Goal: Task Accomplishment & Management: Use online tool/utility

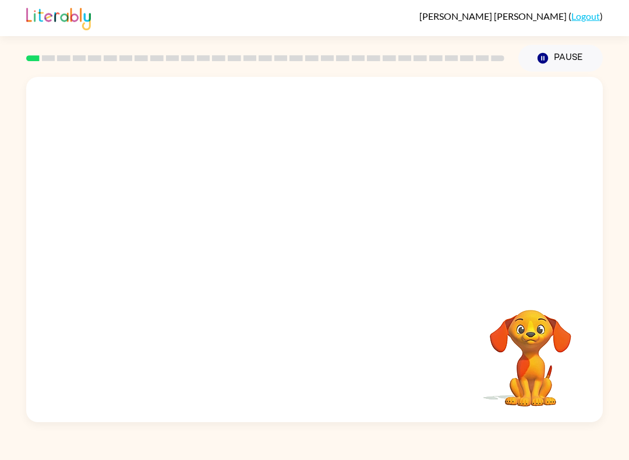
click at [52, 271] on div at bounding box center [314, 181] width 576 height 208
click at [71, 275] on div at bounding box center [314, 181] width 576 height 208
click at [285, 194] on video "Your browser must support playing .mp4 files to use Literably. Please try using…" at bounding box center [314, 181] width 576 height 208
click at [285, 192] on video "Your browser must support playing .mp4 files to use Literably. Please try using…" at bounding box center [314, 181] width 576 height 208
click at [328, 250] on div at bounding box center [314, 255] width 75 height 42
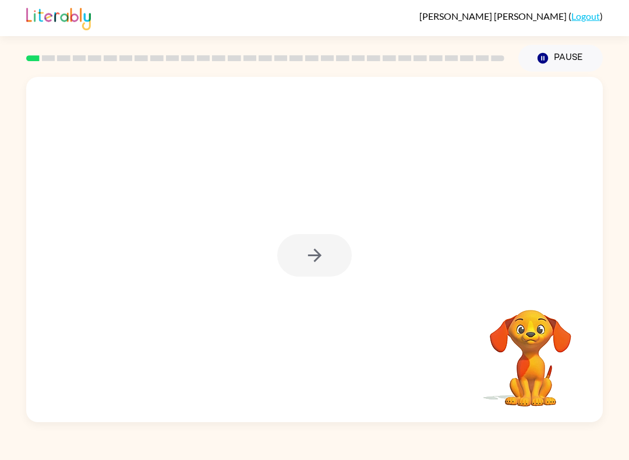
click at [361, 273] on div at bounding box center [314, 249] width 576 height 345
click at [317, 257] on div at bounding box center [314, 255] width 75 height 42
click at [309, 274] on button "button" at bounding box center [314, 255] width 75 height 42
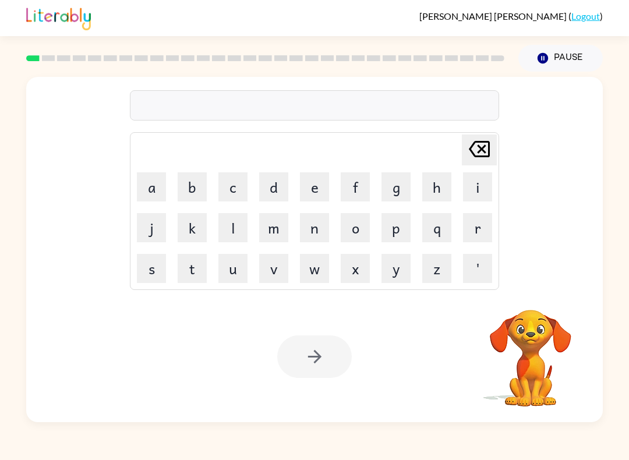
click at [151, 270] on button "s" at bounding box center [151, 268] width 29 height 29
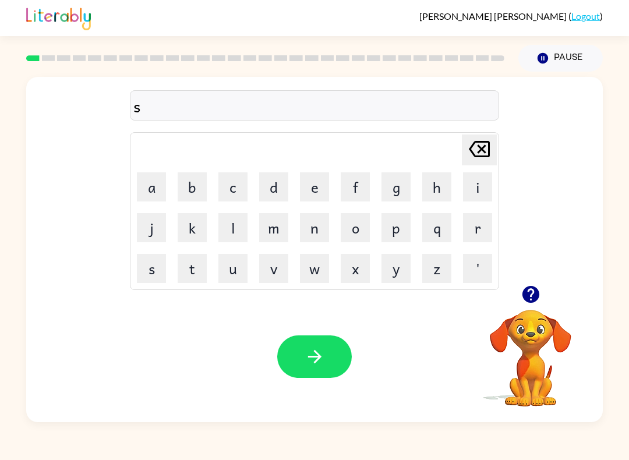
click at [424, 190] on button "h" at bounding box center [436, 186] width 29 height 29
click at [349, 236] on button "o" at bounding box center [355, 227] width 29 height 29
click at [357, 229] on button "o" at bounding box center [355, 227] width 29 height 29
click at [155, 271] on button "s" at bounding box center [151, 268] width 29 height 29
click at [432, 187] on button "h" at bounding box center [436, 186] width 29 height 29
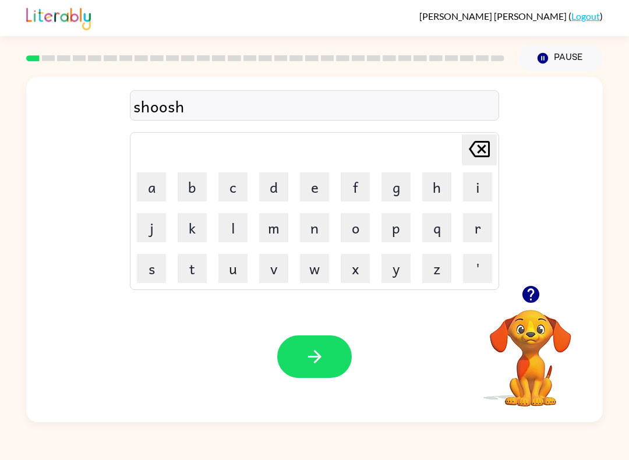
click at [332, 340] on button "button" at bounding box center [314, 356] width 75 height 42
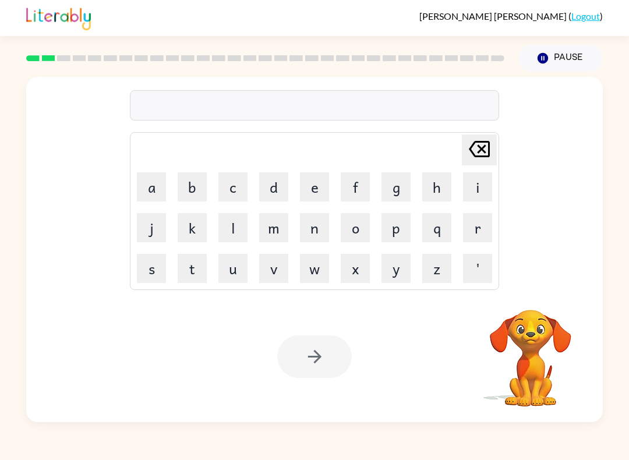
click at [154, 192] on button "a" at bounding box center [151, 186] width 29 height 29
click at [394, 230] on button "p" at bounding box center [395, 227] width 29 height 29
click at [314, 197] on button "e" at bounding box center [314, 186] width 29 height 29
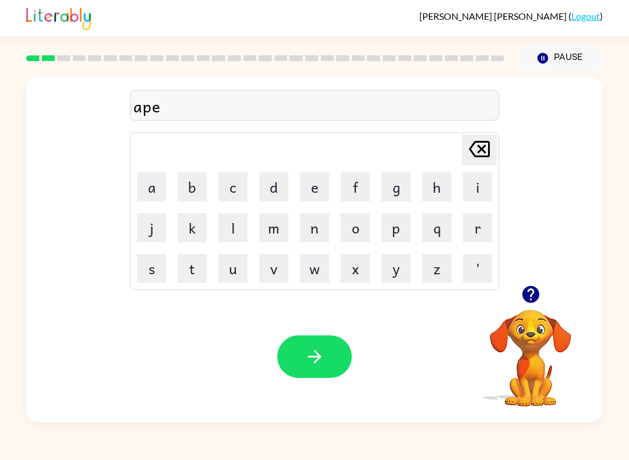
click at [479, 223] on button "r" at bounding box center [477, 227] width 29 height 29
click at [316, 193] on button "e" at bounding box center [314, 186] width 29 height 29
click at [231, 200] on button "c" at bounding box center [232, 186] width 29 height 29
click at [315, 197] on button "e" at bounding box center [314, 186] width 29 height 29
click at [312, 228] on button "n" at bounding box center [314, 227] width 29 height 29
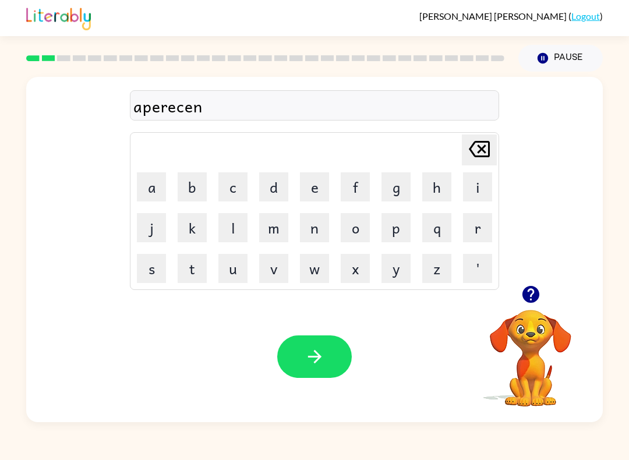
click at [236, 179] on button "c" at bounding box center [232, 186] width 29 height 29
click at [312, 195] on button "e" at bounding box center [314, 186] width 29 height 29
click at [324, 336] on button "button" at bounding box center [314, 356] width 75 height 42
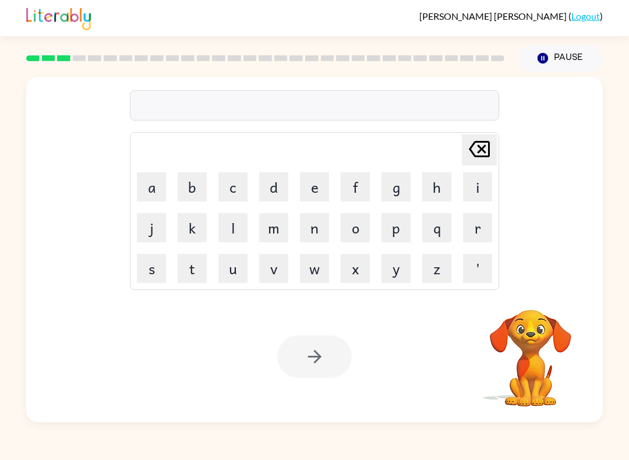
click at [480, 218] on button "r" at bounding box center [477, 227] width 29 height 29
click at [309, 190] on button "e" at bounding box center [314, 186] width 29 height 29
click at [162, 198] on button "a" at bounding box center [151, 186] width 29 height 29
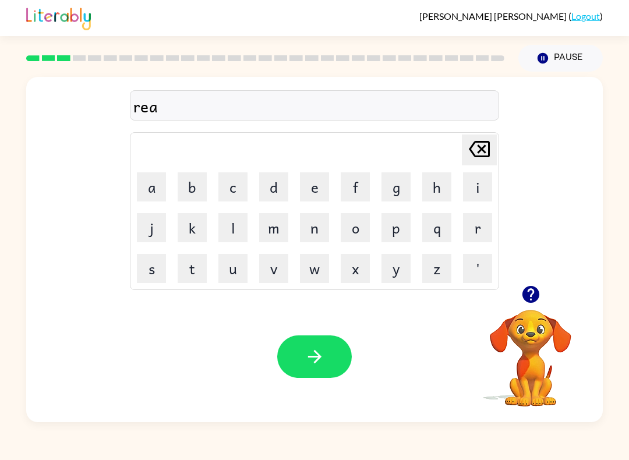
click at [242, 226] on button "l" at bounding box center [232, 227] width 29 height 29
click at [464, 187] on button "i" at bounding box center [477, 186] width 29 height 29
click at [189, 263] on button "t" at bounding box center [192, 268] width 29 height 29
click at [389, 273] on button "y" at bounding box center [395, 268] width 29 height 29
click at [307, 356] on icon "button" at bounding box center [314, 356] width 20 height 20
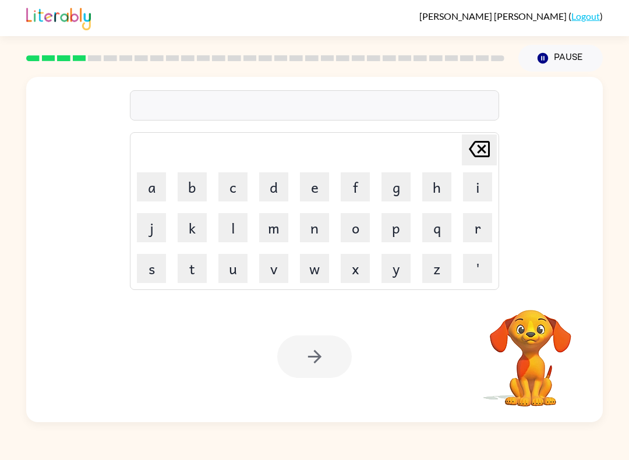
click at [320, 198] on button "e" at bounding box center [314, 186] width 29 height 29
click at [239, 225] on button "l" at bounding box center [232, 227] width 29 height 29
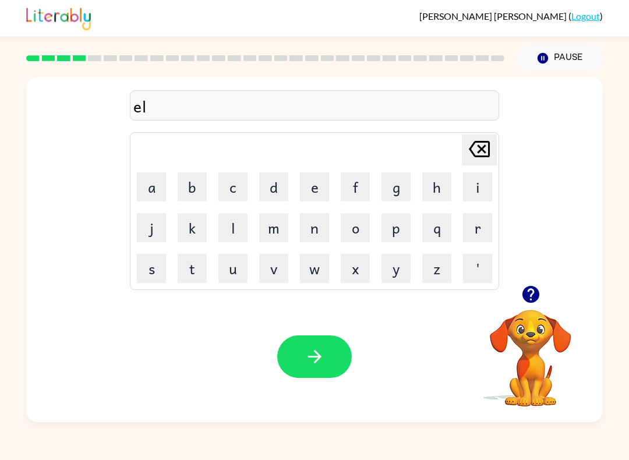
click at [467, 189] on button "i" at bounding box center [477, 186] width 29 height 29
click at [286, 223] on button "m" at bounding box center [273, 227] width 29 height 29
click at [465, 199] on button "i" at bounding box center [477, 186] width 29 height 29
click at [302, 242] on button "n" at bounding box center [314, 227] width 29 height 29
click at [161, 189] on button "a" at bounding box center [151, 186] width 29 height 29
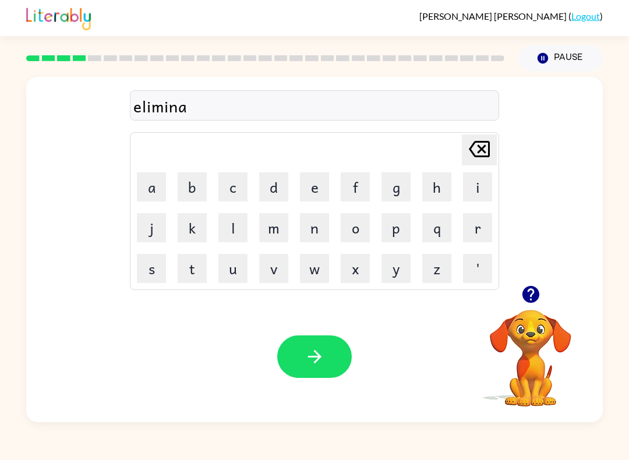
click at [196, 271] on button "t" at bounding box center [192, 268] width 29 height 29
click at [316, 189] on button "e" at bounding box center [314, 186] width 29 height 29
click at [323, 349] on icon "button" at bounding box center [314, 356] width 20 height 20
click at [273, 192] on button "d" at bounding box center [273, 186] width 29 height 29
click at [362, 233] on button "o" at bounding box center [355, 227] width 29 height 29
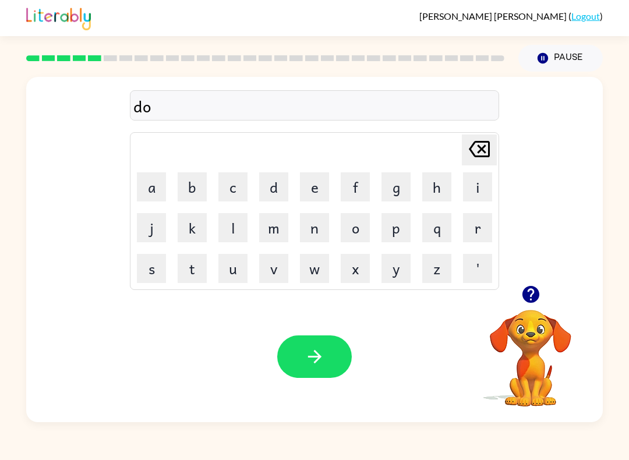
click at [401, 218] on button "p" at bounding box center [395, 227] width 29 height 29
click at [227, 229] on button "l" at bounding box center [232, 227] width 29 height 29
click at [473, 190] on button "i" at bounding box center [477, 186] width 29 height 29
click at [224, 185] on button "c" at bounding box center [232, 186] width 29 height 29
click at [155, 184] on button "a" at bounding box center [151, 186] width 29 height 29
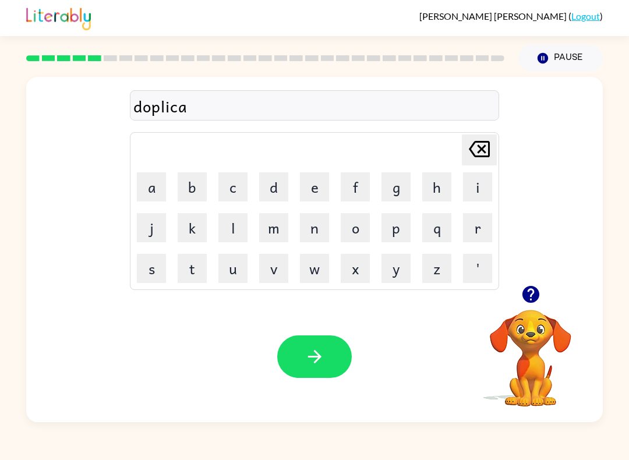
click at [200, 271] on button "t" at bounding box center [192, 268] width 29 height 29
click at [321, 197] on button "e" at bounding box center [314, 186] width 29 height 29
click at [315, 369] on button "button" at bounding box center [314, 356] width 75 height 42
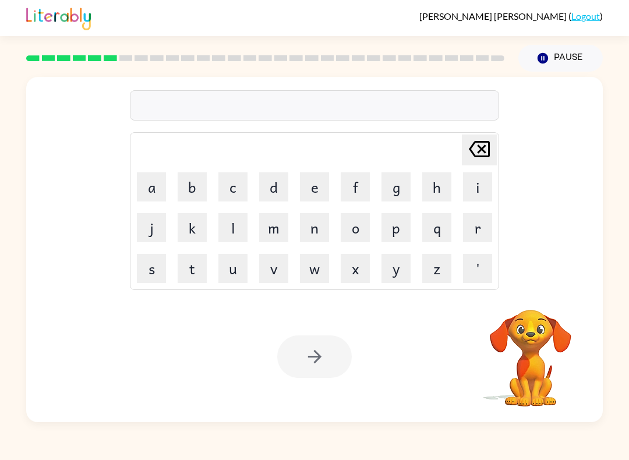
click at [282, 272] on button "v" at bounding box center [273, 268] width 29 height 29
click at [152, 190] on button "a" at bounding box center [151, 186] width 29 height 29
click at [224, 189] on button "c" at bounding box center [232, 186] width 29 height 29
click at [162, 187] on button "a" at bounding box center [151, 186] width 29 height 29
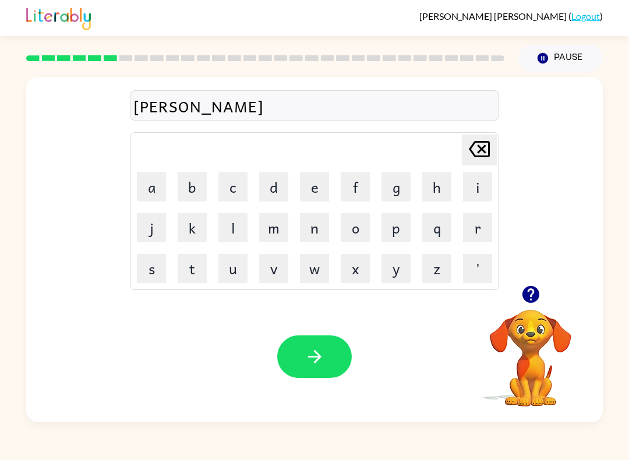
click at [470, 185] on button "i" at bounding box center [477, 186] width 29 height 29
click at [354, 229] on button "o" at bounding box center [355, 227] width 29 height 29
click at [314, 241] on button "n" at bounding box center [314, 227] width 29 height 29
click at [472, 154] on icon "Delete Delete last character input" at bounding box center [479, 149] width 28 height 28
click at [472, 153] on icon at bounding box center [479, 149] width 21 height 16
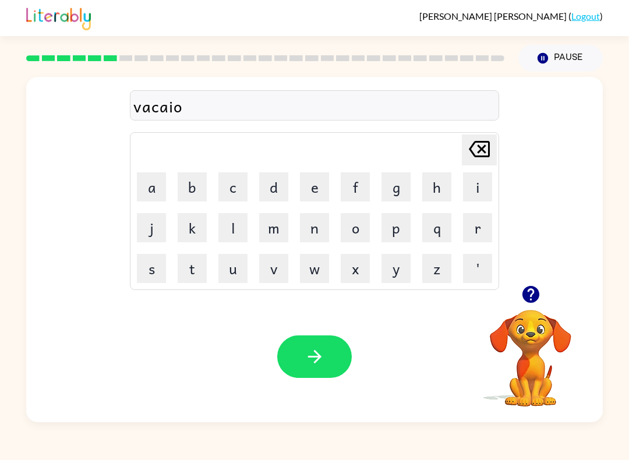
click at [469, 158] on icon "Delete Delete last character input" at bounding box center [479, 149] width 28 height 28
click at [486, 162] on icon "Delete Delete last character input" at bounding box center [479, 149] width 28 height 28
click at [238, 201] on button "c" at bounding box center [232, 186] width 29 height 29
click at [474, 188] on button "i" at bounding box center [477, 186] width 29 height 29
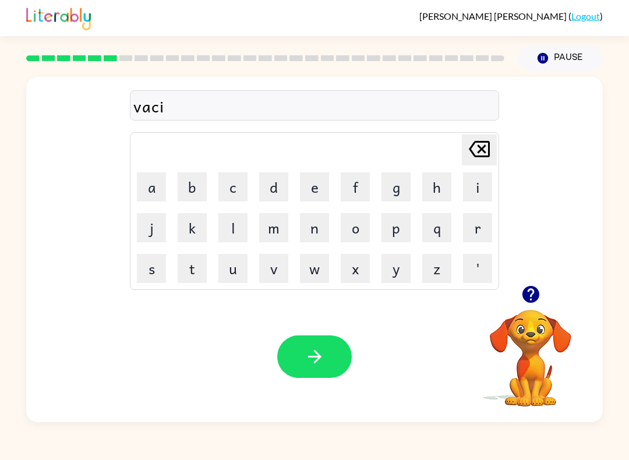
click at [213, 257] on td "u" at bounding box center [233, 269] width 40 height 40
click at [182, 277] on button "t" at bounding box center [192, 268] width 29 height 29
click at [345, 236] on button "o" at bounding box center [355, 227] width 29 height 29
click at [316, 229] on button "n" at bounding box center [314, 227] width 29 height 29
click at [153, 282] on button "s" at bounding box center [151, 268] width 29 height 29
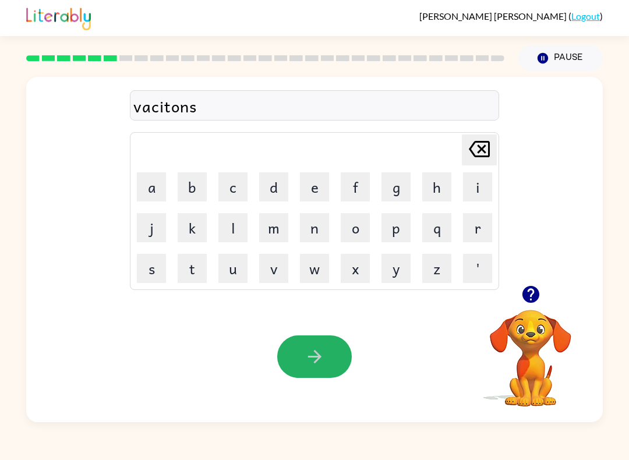
click at [313, 359] on icon "button" at bounding box center [314, 356] width 20 height 20
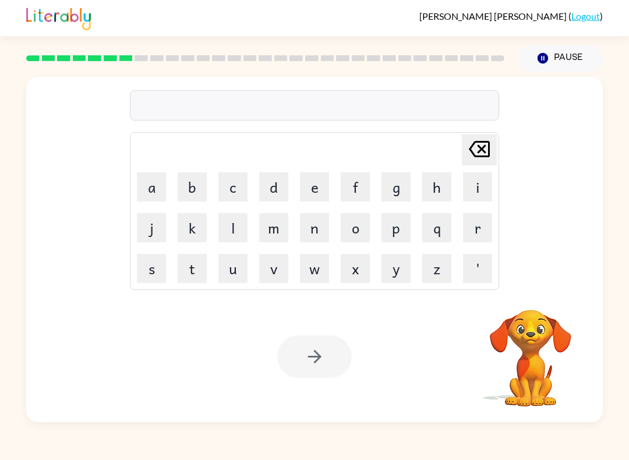
click at [395, 236] on button "p" at bounding box center [395, 227] width 29 height 29
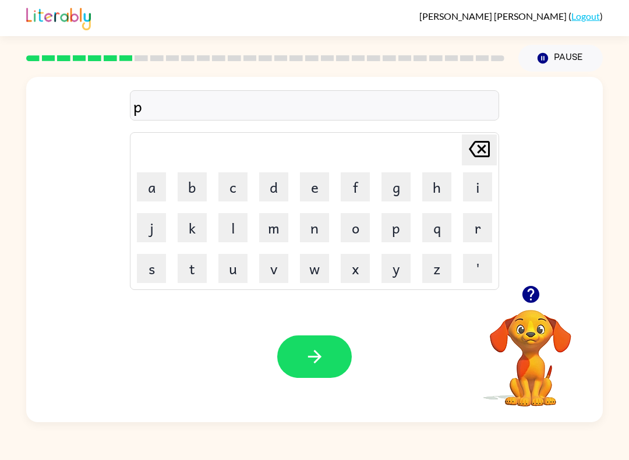
click at [230, 264] on button "u" at bounding box center [232, 268] width 29 height 29
click at [268, 188] on button "d" at bounding box center [273, 186] width 29 height 29
click at [232, 226] on button "l" at bounding box center [232, 227] width 29 height 29
click at [304, 189] on button "e" at bounding box center [314, 186] width 29 height 29
click at [300, 350] on button "button" at bounding box center [314, 356] width 75 height 42
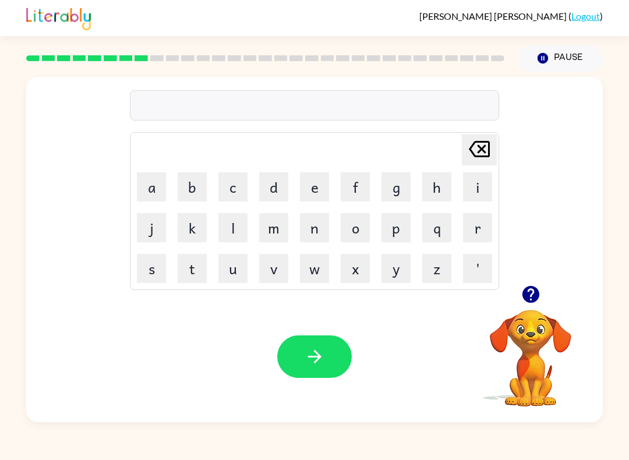
click at [398, 242] on button "p" at bounding box center [395, 227] width 29 height 29
click at [150, 193] on button "a" at bounding box center [151, 186] width 29 height 29
click at [525, 299] on icon "button" at bounding box center [530, 294] width 17 height 17
click at [472, 233] on button "r" at bounding box center [477, 227] width 29 height 29
click at [476, 185] on button "i" at bounding box center [477, 186] width 29 height 29
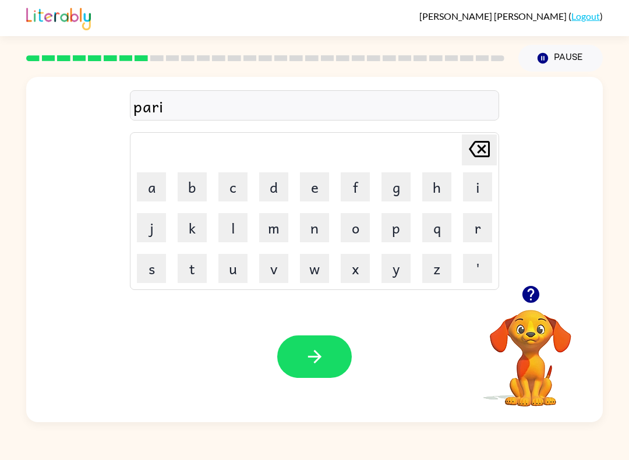
click at [235, 192] on button "c" at bounding box center [232, 186] width 29 height 29
click at [232, 232] on button "l" at bounding box center [232, 227] width 29 height 29
click at [312, 191] on button "e" at bounding box center [314, 186] width 29 height 29
click at [329, 351] on button "button" at bounding box center [314, 356] width 75 height 42
click at [538, 281] on div at bounding box center [530, 294] width 116 height 30
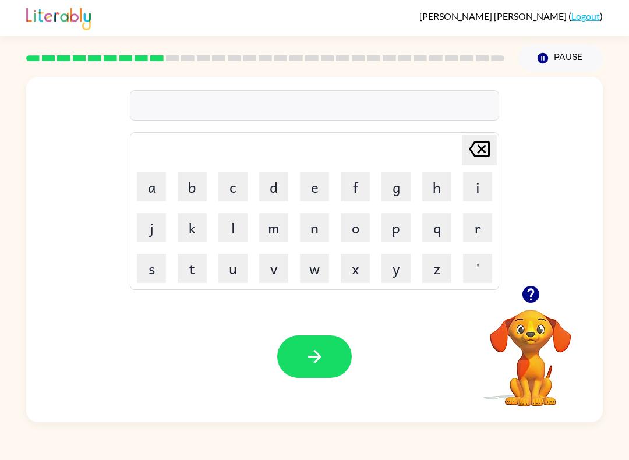
click at [537, 281] on div at bounding box center [530, 294] width 116 height 30
click at [527, 299] on icon "button" at bounding box center [530, 294] width 17 height 17
click at [485, 236] on button "r" at bounding box center [477, 227] width 29 height 29
click at [319, 195] on button "e" at bounding box center [314, 186] width 29 height 29
click at [238, 189] on button "c" at bounding box center [232, 186] width 29 height 29
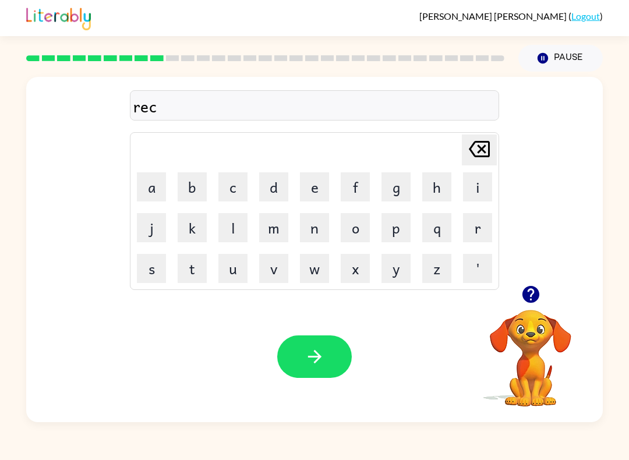
click at [153, 193] on button "a" at bounding box center [151, 186] width 29 height 29
click at [194, 272] on button "t" at bounding box center [192, 268] width 29 height 29
click at [151, 267] on button "s" at bounding box center [151, 268] width 29 height 29
click at [325, 200] on button "e" at bounding box center [314, 186] width 29 height 29
click at [477, 149] on icon "Delete Delete last character input" at bounding box center [479, 149] width 28 height 28
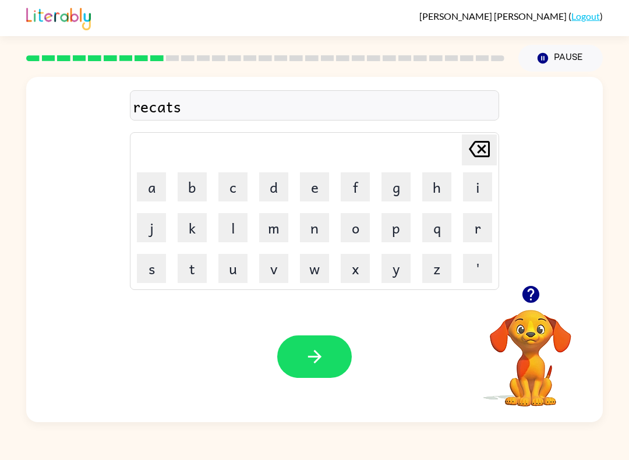
click at [476, 148] on icon "Delete Delete last character input" at bounding box center [479, 149] width 28 height 28
click at [155, 267] on button "s" at bounding box center [151, 268] width 29 height 29
click at [428, 183] on button "h" at bounding box center [436, 186] width 29 height 29
click at [318, 193] on button "e" at bounding box center [314, 186] width 29 height 29
click at [470, 240] on button "r" at bounding box center [477, 227] width 29 height 29
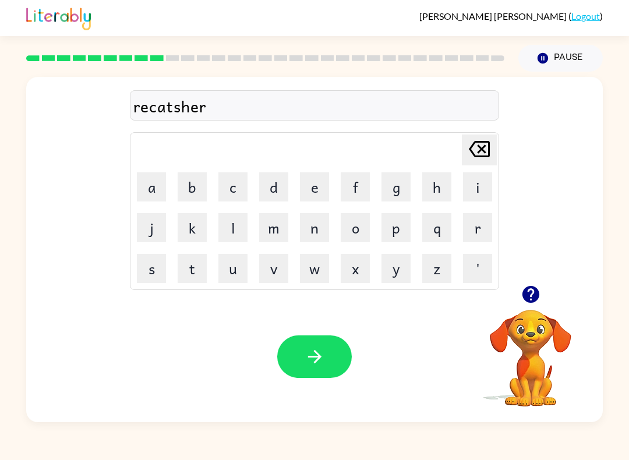
click at [316, 354] on icon "button" at bounding box center [314, 356] width 20 height 20
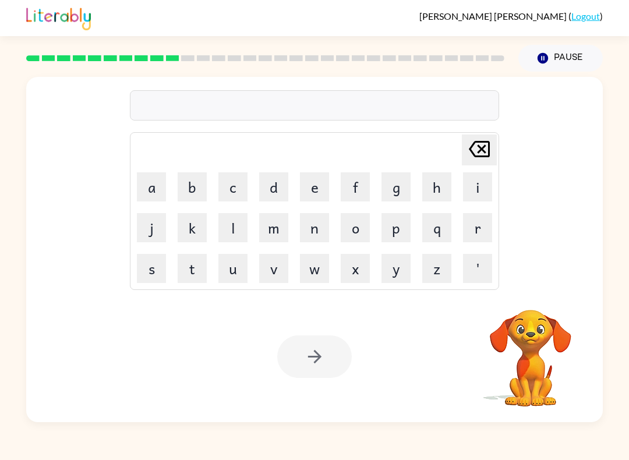
click at [398, 225] on button "p" at bounding box center [395, 227] width 29 height 29
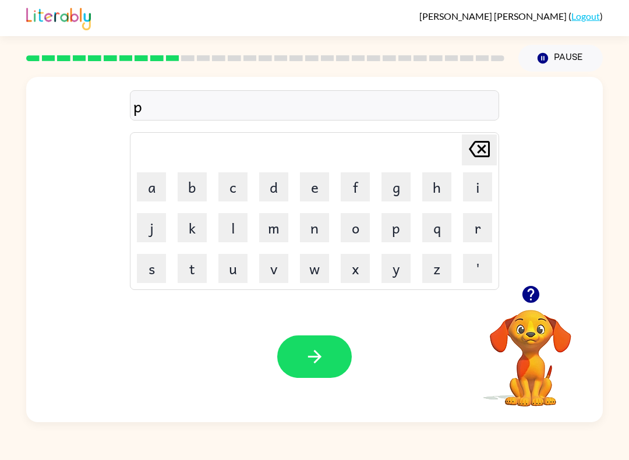
click at [426, 196] on button "h" at bounding box center [436, 186] width 29 height 29
click at [470, 231] on button "r" at bounding box center [477, 227] width 29 height 29
click at [473, 185] on button "i" at bounding box center [477, 186] width 29 height 29
click at [146, 280] on button "s" at bounding box center [151, 268] width 29 height 29
click at [236, 185] on button "c" at bounding box center [232, 186] width 29 height 29
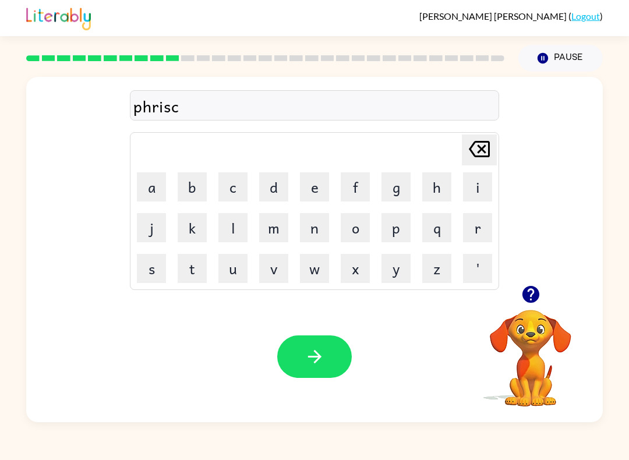
click at [439, 189] on button "h" at bounding box center [436, 186] width 29 height 29
click at [355, 236] on button "o" at bounding box center [355, 227] width 29 height 29
click at [342, 240] on button "o" at bounding box center [355, 227] width 29 height 29
click at [245, 238] on button "l" at bounding box center [232, 227] width 29 height 29
click at [93, 271] on div "phrischool Delete Delete last character input a b c d e f g h i j k l m n o p q…" at bounding box center [314, 181] width 576 height 208
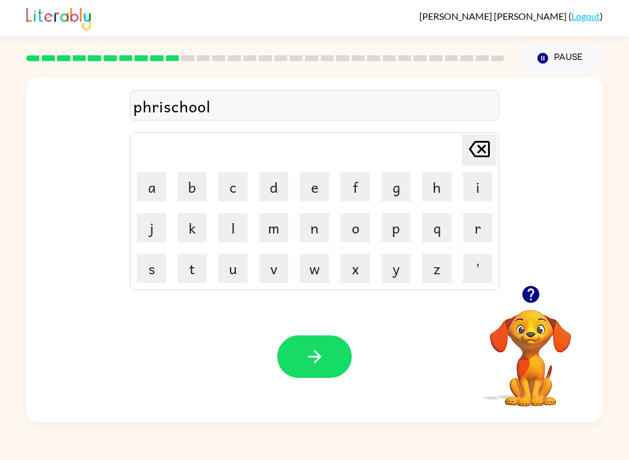
click at [314, 366] on icon "button" at bounding box center [314, 356] width 20 height 20
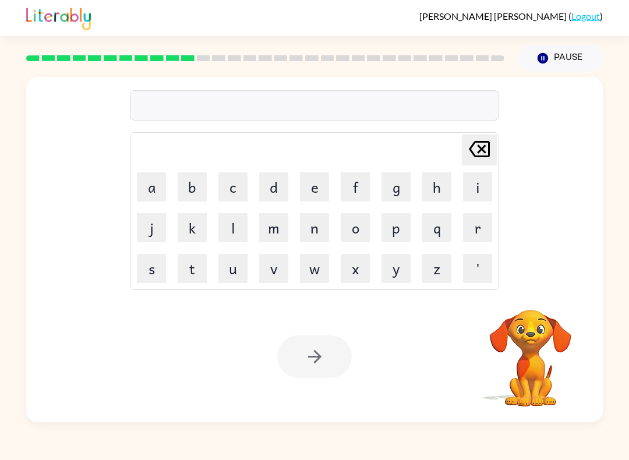
click at [537, 234] on div "Delete Delete last character input a b c d e f g h i j k l m n o p q r s t u v …" at bounding box center [314, 181] width 576 height 208
click at [243, 195] on button "c" at bounding box center [232, 186] width 29 height 29
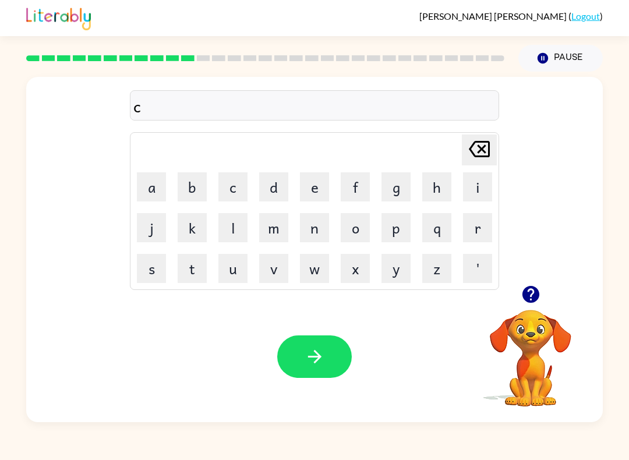
click at [470, 224] on button "r" at bounding box center [477, 227] width 29 height 29
click at [311, 201] on button "e" at bounding box center [314, 186] width 29 height 29
click at [264, 266] on button "v" at bounding box center [273, 268] width 29 height 29
click at [316, 196] on button "e" at bounding box center [314, 186] width 29 height 29
click at [323, 355] on icon "button" at bounding box center [314, 356] width 20 height 20
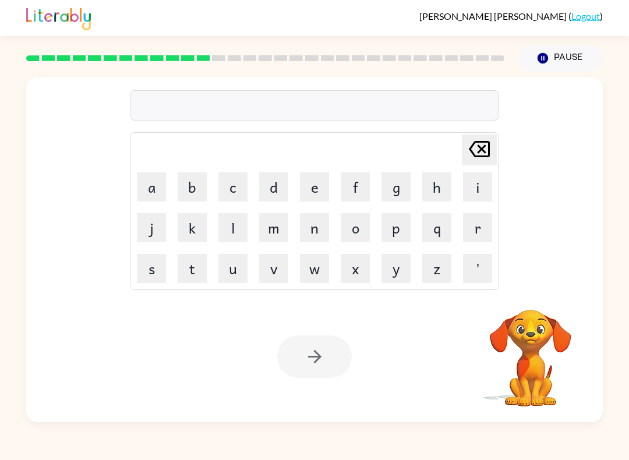
click at [284, 196] on button "d" at bounding box center [273, 186] width 29 height 29
click at [465, 192] on button "i" at bounding box center [477, 186] width 29 height 29
click at [240, 198] on button "c" at bounding box center [232, 186] width 29 height 29
click at [185, 264] on button "t" at bounding box center [192, 268] width 29 height 29
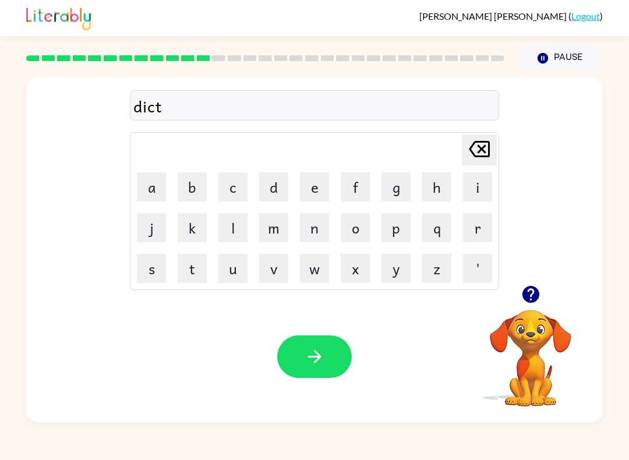
click at [320, 189] on button "e" at bounding box center [314, 186] width 29 height 29
click at [199, 269] on button "t" at bounding box center [192, 268] width 29 height 29
click at [335, 359] on button "button" at bounding box center [314, 356] width 75 height 42
click at [527, 293] on icon "button" at bounding box center [530, 294] width 17 height 17
click at [425, 196] on button "h" at bounding box center [436, 186] width 29 height 29
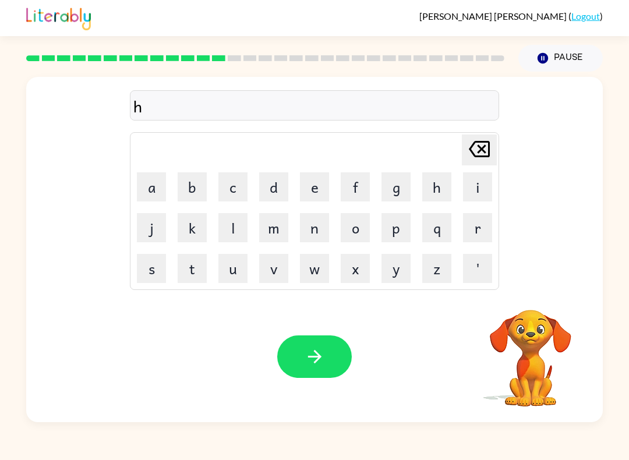
click at [480, 138] on icon "Delete Delete last character input" at bounding box center [479, 149] width 28 height 28
click at [396, 229] on button "p" at bounding box center [395, 227] width 29 height 29
click at [471, 197] on button "i" at bounding box center [477, 186] width 29 height 29
click at [195, 223] on button "k" at bounding box center [192, 227] width 29 height 29
click at [275, 229] on button "m" at bounding box center [273, 227] width 29 height 29
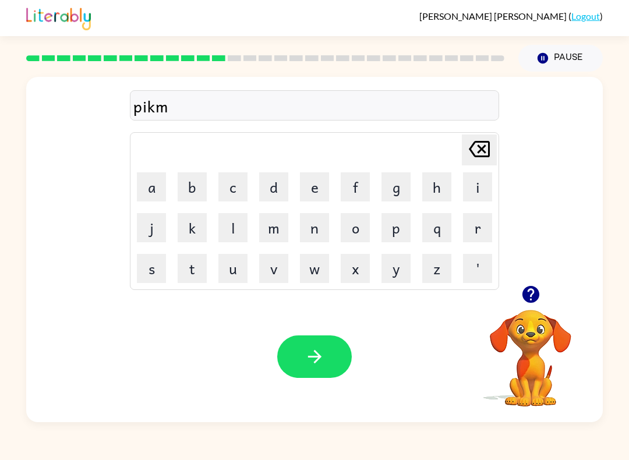
click at [310, 193] on button "e" at bounding box center [314, 186] width 29 height 29
click at [306, 231] on button "n" at bounding box center [314, 227] width 29 height 29
click at [185, 277] on button "t" at bounding box center [192, 268] width 29 height 29
click at [314, 349] on icon "button" at bounding box center [314, 356] width 20 height 20
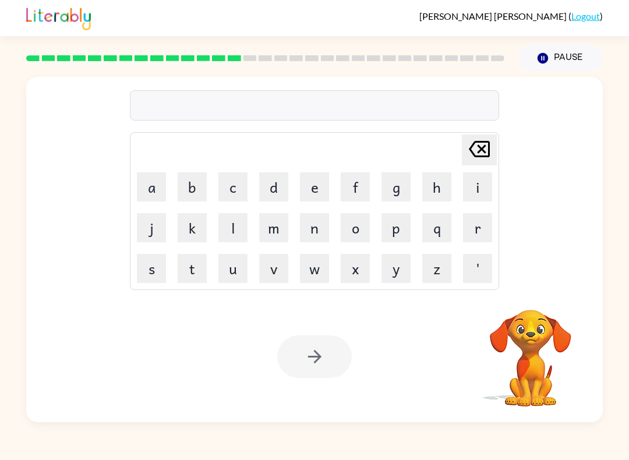
click at [270, 233] on button "m" at bounding box center [273, 227] width 29 height 29
click at [140, 189] on button "a" at bounding box center [151, 186] width 29 height 29
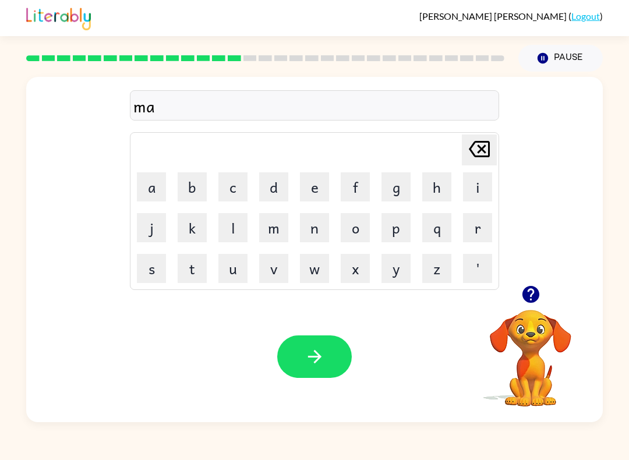
click at [311, 238] on button "n" at bounding box center [314, 227] width 29 height 29
click at [392, 186] on button "g" at bounding box center [395, 186] width 29 height 29
click at [321, 193] on button "e" at bounding box center [314, 186] width 29 height 29
click at [475, 233] on button "r" at bounding box center [477, 227] width 29 height 29
click at [314, 346] on button "button" at bounding box center [314, 356] width 75 height 42
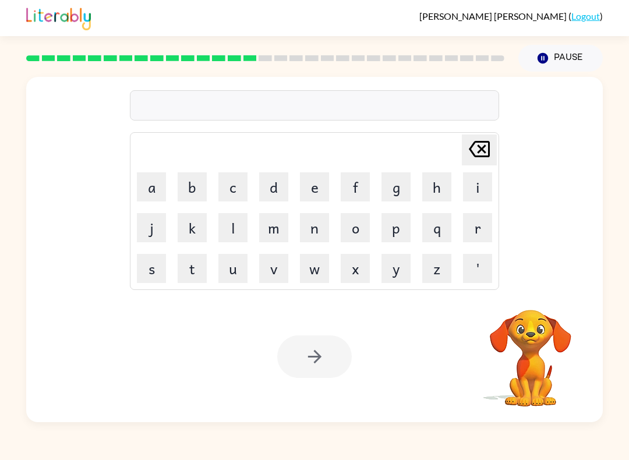
click at [148, 267] on button "s" at bounding box center [151, 268] width 29 height 29
click at [394, 236] on button "p" at bounding box center [395, 227] width 29 height 29
click at [141, 187] on button "a" at bounding box center [151, 186] width 29 height 29
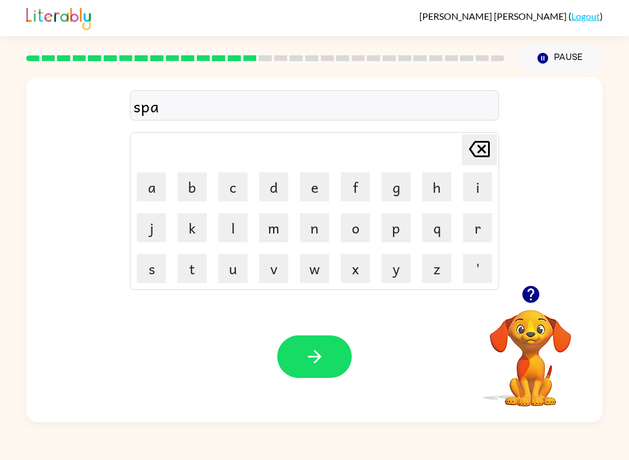
click at [472, 232] on button "r" at bounding box center [477, 227] width 29 height 29
click at [197, 231] on button "k" at bounding box center [192, 227] width 29 height 29
click at [313, 336] on button "button" at bounding box center [314, 356] width 75 height 42
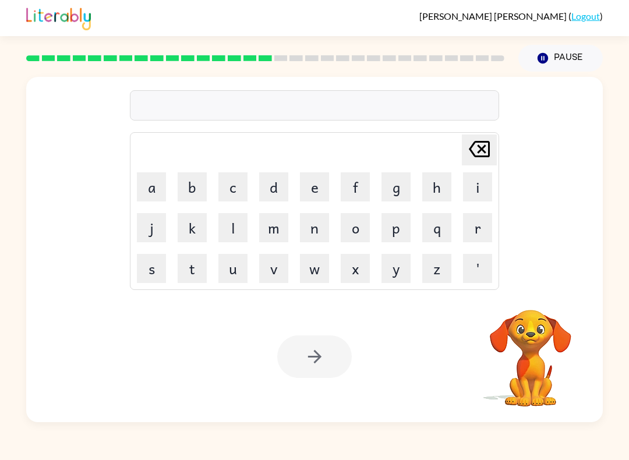
click at [396, 230] on button "p" at bounding box center [395, 227] width 29 height 29
click at [154, 192] on button "a" at bounding box center [151, 186] width 29 height 29
click at [362, 232] on button "o" at bounding box center [355, 227] width 29 height 29
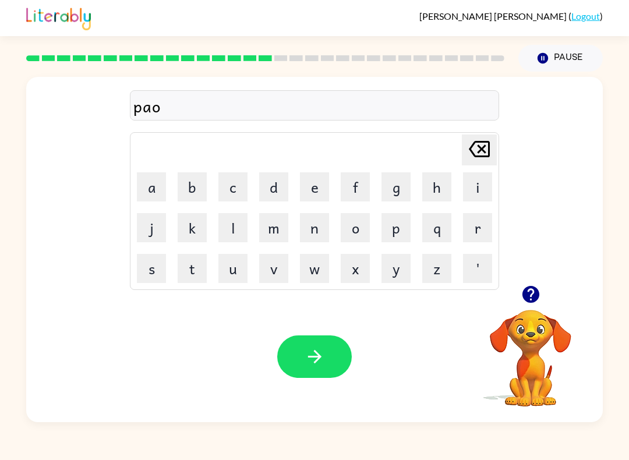
click at [233, 269] on button "u" at bounding box center [232, 268] width 29 height 29
click at [311, 233] on button "n" at bounding box center [314, 227] width 29 height 29
click at [275, 174] on button "d" at bounding box center [273, 186] width 29 height 29
click at [308, 355] on icon "button" at bounding box center [314, 356] width 20 height 20
click at [141, 280] on button "s" at bounding box center [151, 268] width 29 height 29
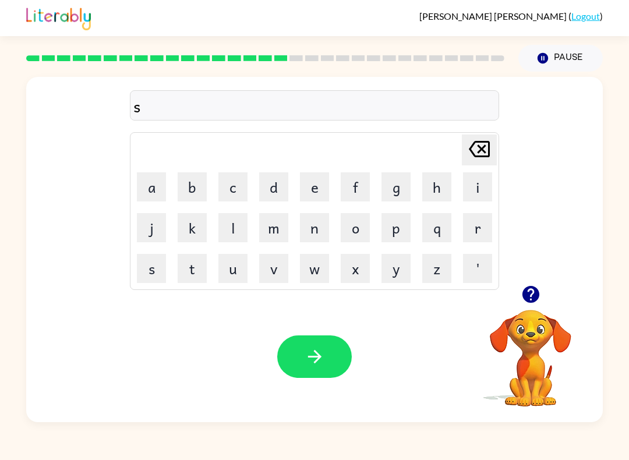
click at [395, 232] on button "p" at bounding box center [395, 227] width 29 height 29
click at [477, 196] on button "i" at bounding box center [477, 186] width 29 height 29
click at [313, 232] on button "n" at bounding box center [314, 227] width 29 height 29
click at [472, 190] on button "i" at bounding box center [477, 186] width 29 height 29
click at [309, 234] on button "n" at bounding box center [314, 227] width 29 height 29
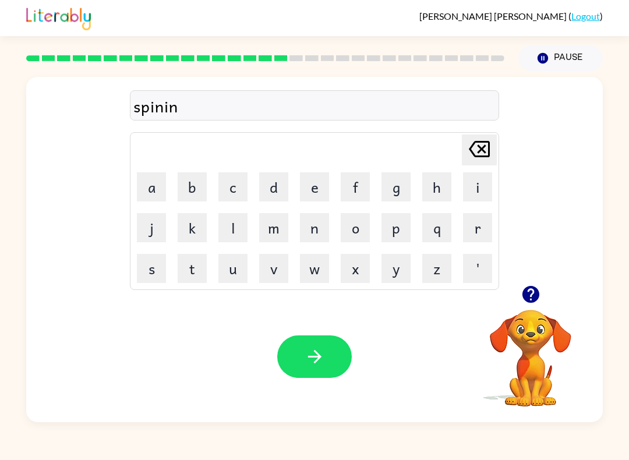
click at [399, 198] on button "g" at bounding box center [395, 186] width 29 height 29
click at [288, 391] on div "Your browser must support playing .mp4 files to use Literably. Please try using…" at bounding box center [314, 356] width 576 height 131
click at [314, 355] on icon "button" at bounding box center [314, 356] width 20 height 20
click at [356, 201] on button "f" at bounding box center [355, 186] width 29 height 29
click at [473, 234] on button "r" at bounding box center [477, 227] width 29 height 29
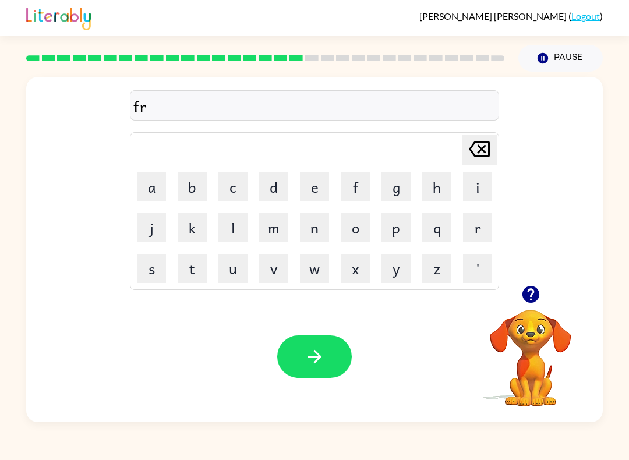
click at [348, 229] on button "o" at bounding box center [355, 227] width 29 height 29
click at [277, 231] on button "m" at bounding box center [273, 227] width 29 height 29
click at [388, 237] on button "p" at bounding box center [395, 227] width 29 height 29
click at [475, 195] on button "i" at bounding box center [477, 186] width 29 height 29
click at [311, 190] on button "e" at bounding box center [314, 186] width 29 height 29
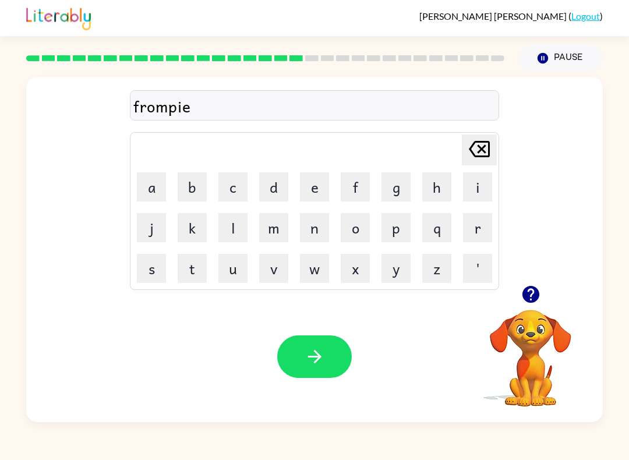
click at [153, 268] on button "s" at bounding box center [151, 268] width 29 height 29
click at [202, 273] on button "t" at bounding box center [192, 268] width 29 height 29
click at [305, 367] on button "button" at bounding box center [314, 356] width 75 height 42
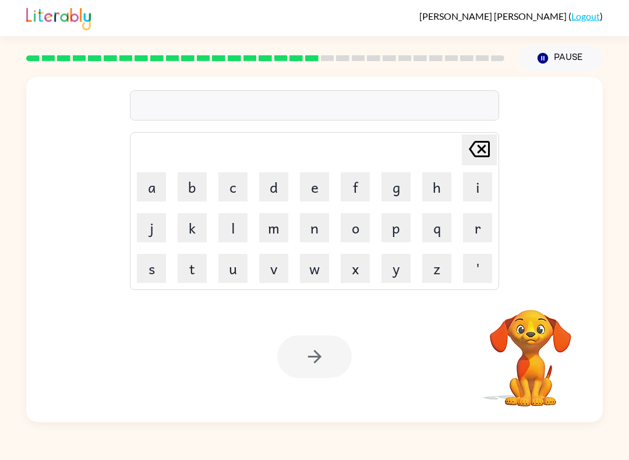
click at [314, 355] on div at bounding box center [314, 356] width 75 height 42
click at [478, 195] on button "i" at bounding box center [477, 186] width 29 height 29
click at [316, 251] on td "w" at bounding box center [315, 269] width 40 height 40
click at [309, 231] on button "n" at bounding box center [314, 227] width 29 height 29
click at [228, 195] on button "c" at bounding box center [232, 186] width 29 height 29
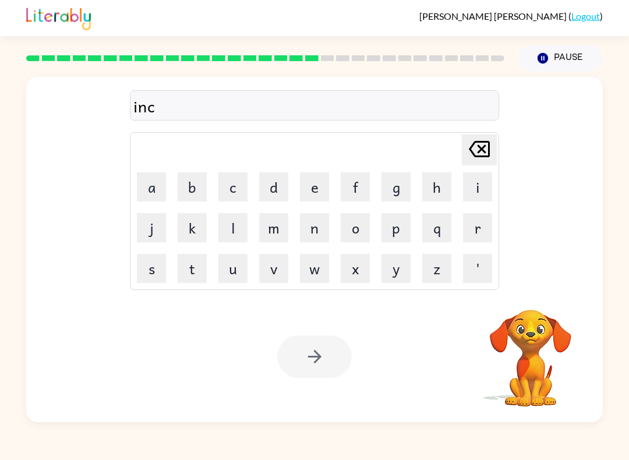
click at [470, 238] on button "r" at bounding box center [477, 227] width 29 height 29
click at [304, 195] on button "e" at bounding box center [314, 186] width 29 height 29
click at [266, 196] on button "d" at bounding box center [273, 186] width 29 height 29
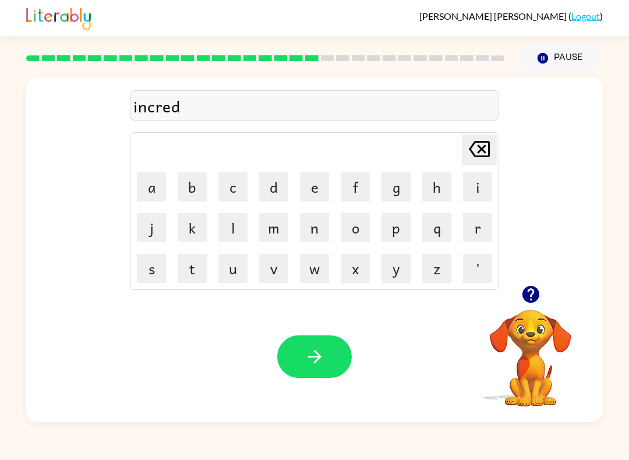
click at [463, 189] on button "i" at bounding box center [477, 186] width 29 height 29
click at [277, 184] on button "d" at bounding box center [273, 186] width 29 height 29
click at [234, 224] on button "l" at bounding box center [232, 227] width 29 height 29
click at [306, 197] on button "e" at bounding box center [314, 186] width 29 height 29
click at [321, 348] on icon "button" at bounding box center [314, 356] width 20 height 20
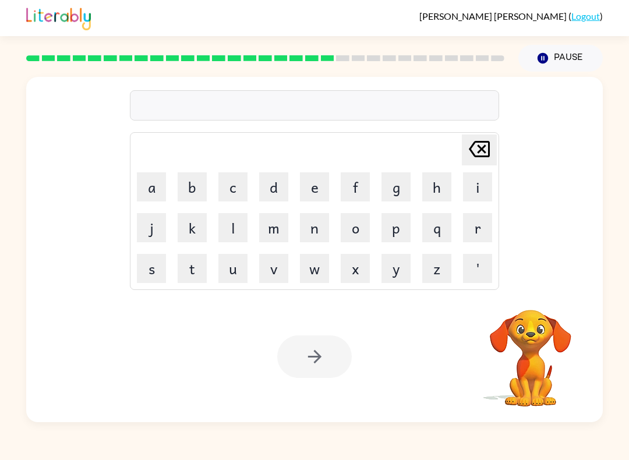
click at [231, 221] on button "l" at bounding box center [232, 227] width 29 height 29
click at [478, 190] on button "i" at bounding box center [477, 186] width 29 height 29
click at [150, 265] on button "s" at bounding box center [151, 268] width 29 height 29
click at [314, 190] on button "e" at bounding box center [314, 186] width 29 height 29
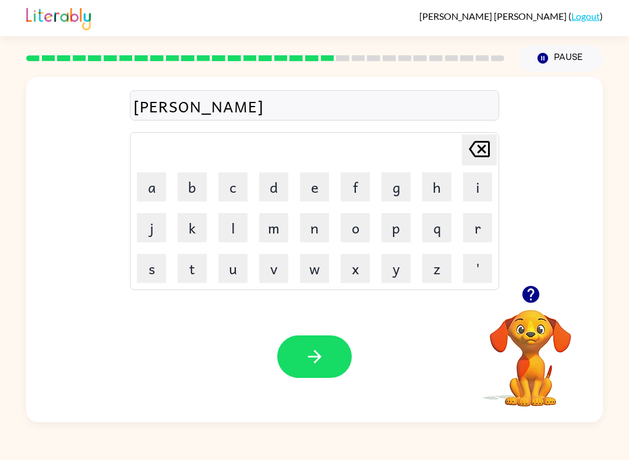
click at [321, 224] on button "n" at bounding box center [314, 227] width 29 height 29
click at [194, 268] on button "t" at bounding box center [192, 268] width 29 height 29
click at [310, 341] on button "button" at bounding box center [314, 356] width 75 height 42
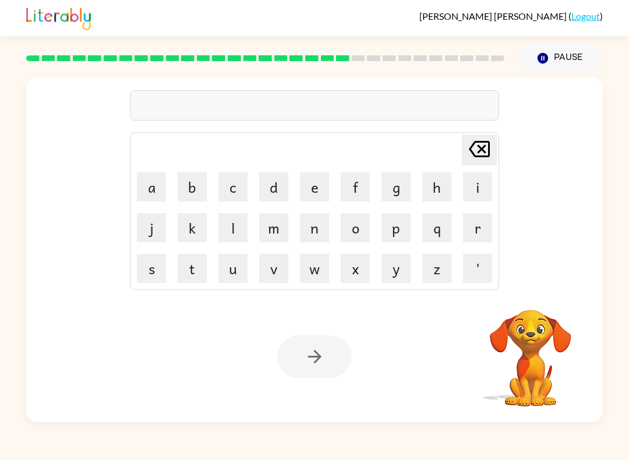
click at [311, 225] on button "n" at bounding box center [314, 227] width 29 height 29
click at [356, 242] on button "o" at bounding box center [355, 227] width 29 height 29
click at [253, 229] on table "Delete Delete last character input a b c d e f g h i j k l m n o p q r s t u v …" at bounding box center [314, 211] width 368 height 157
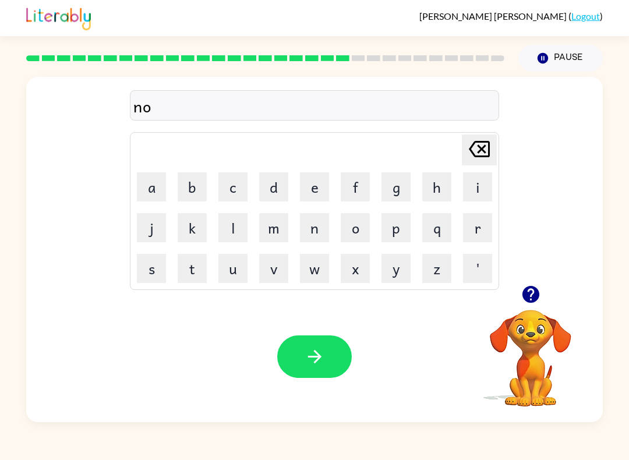
click at [274, 225] on button "m" at bounding box center [273, 227] width 29 height 29
click at [481, 182] on button "i" at bounding box center [477, 186] width 29 height 29
click at [318, 228] on button "n" at bounding box center [314, 227] width 29 height 29
click at [157, 187] on button "a" at bounding box center [151, 186] width 29 height 29
click at [185, 268] on button "t" at bounding box center [192, 268] width 29 height 29
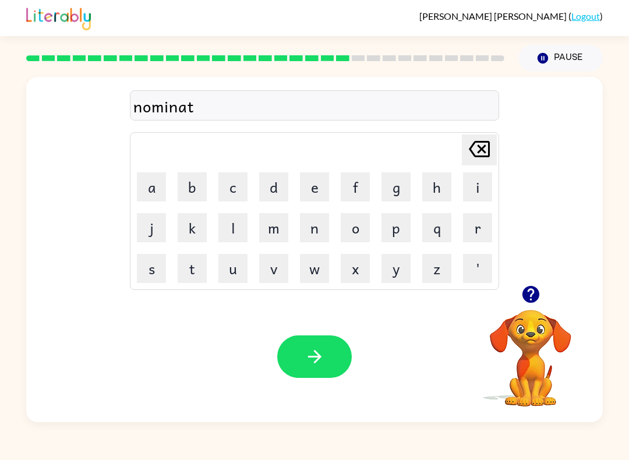
click at [323, 182] on button "e" at bounding box center [314, 186] width 29 height 29
click at [310, 348] on icon "button" at bounding box center [314, 356] width 20 height 20
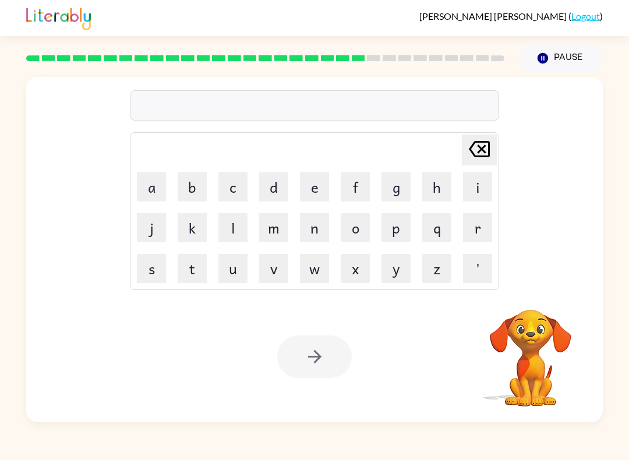
click at [132, 272] on td "s" at bounding box center [152, 269] width 40 height 40
click at [149, 266] on button "s" at bounding box center [151, 268] width 29 height 29
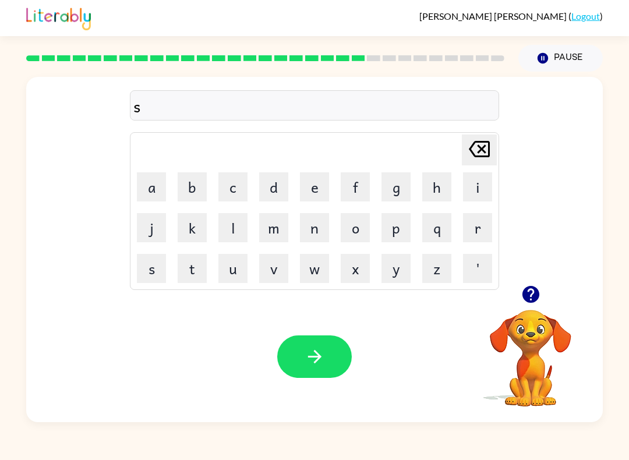
click at [229, 278] on button "u" at bounding box center [232, 268] width 29 height 29
click at [161, 268] on button "s" at bounding box center [151, 268] width 29 height 29
click at [324, 179] on button "e" at bounding box center [314, 186] width 29 height 29
click at [466, 192] on button "i" at bounding box center [477, 186] width 29 height 29
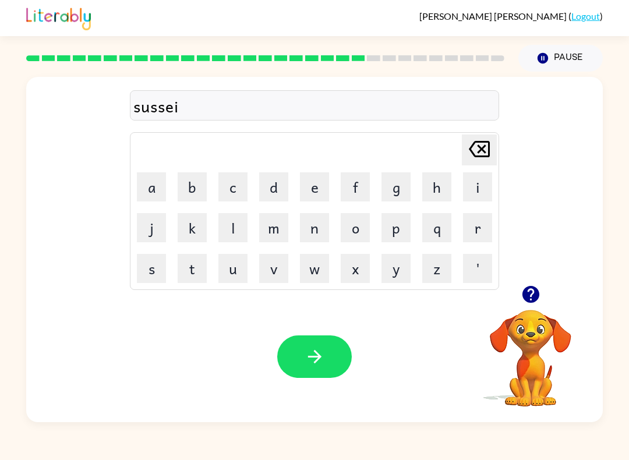
click at [305, 242] on button "n" at bounding box center [314, 227] width 29 height 29
click at [328, 360] on button "button" at bounding box center [314, 356] width 75 height 42
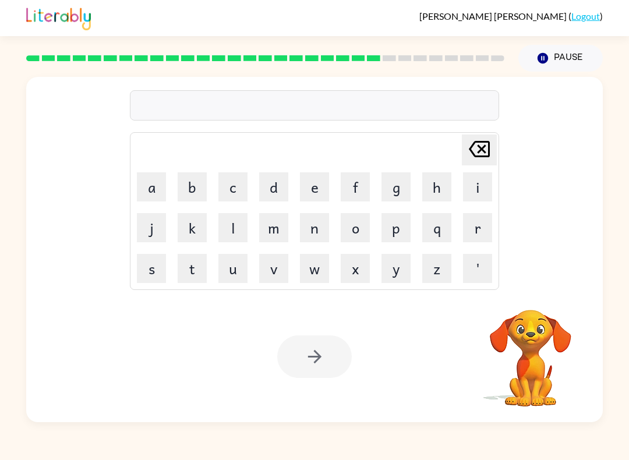
click at [440, 274] on button "z" at bounding box center [436, 268] width 29 height 29
click at [477, 154] on icon "Delete Delete last character input" at bounding box center [479, 149] width 28 height 28
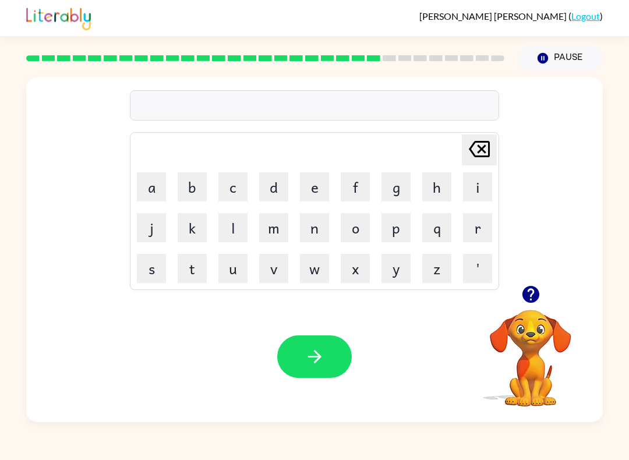
click at [538, 284] on button "button" at bounding box center [531, 294] width 30 height 30
click at [288, 277] on button "v" at bounding box center [273, 268] width 29 height 29
click at [483, 146] on icon "Delete Delete last character input" at bounding box center [479, 149] width 28 height 28
click at [320, 265] on button "w" at bounding box center [314, 268] width 29 height 29
click at [359, 225] on button "o" at bounding box center [355, 227] width 29 height 29
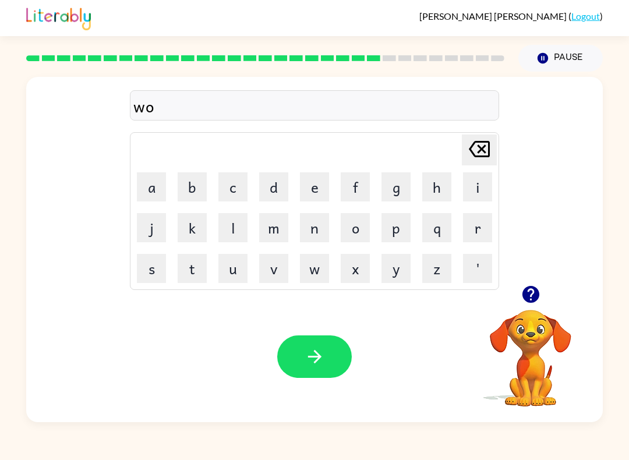
click at [480, 227] on button "r" at bounding box center [477, 227] width 29 height 29
click at [396, 272] on button "y" at bounding box center [395, 268] width 29 height 29
click at [318, 370] on button "button" at bounding box center [314, 356] width 75 height 42
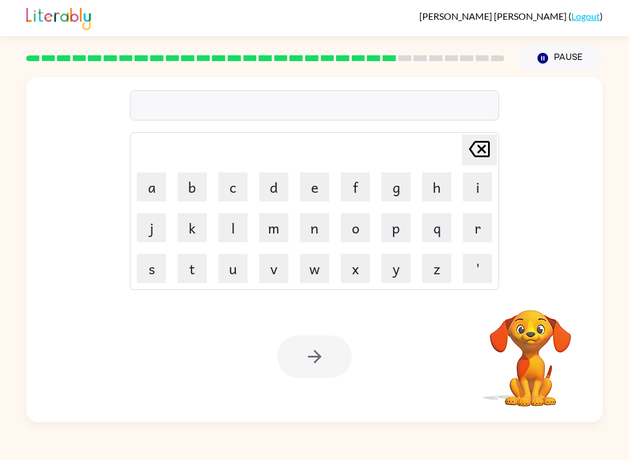
click at [483, 242] on button "r" at bounding box center [477, 227] width 29 height 29
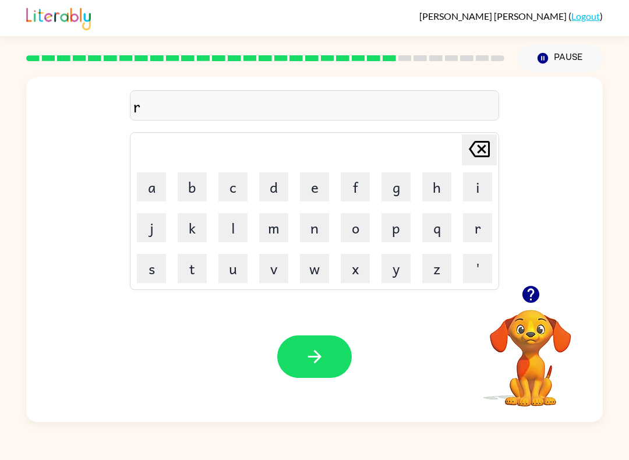
click at [319, 191] on button "e" at bounding box center [314, 186] width 29 height 29
click at [225, 235] on button "l" at bounding box center [232, 227] width 29 height 29
click at [142, 222] on button "j" at bounding box center [151, 227] width 29 height 29
click at [470, 159] on icon "Delete Delete last character input" at bounding box center [479, 149] width 28 height 28
click at [158, 182] on button "a" at bounding box center [151, 186] width 29 height 29
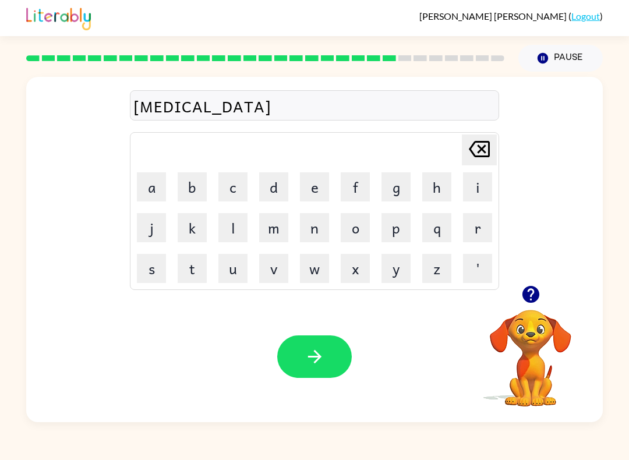
click at [196, 279] on button "t" at bounding box center [192, 268] width 29 height 29
click at [314, 186] on button "e" at bounding box center [314, 186] width 29 height 29
click at [277, 189] on button "d" at bounding box center [273, 186] width 29 height 29
click at [324, 348] on icon "button" at bounding box center [314, 356] width 20 height 20
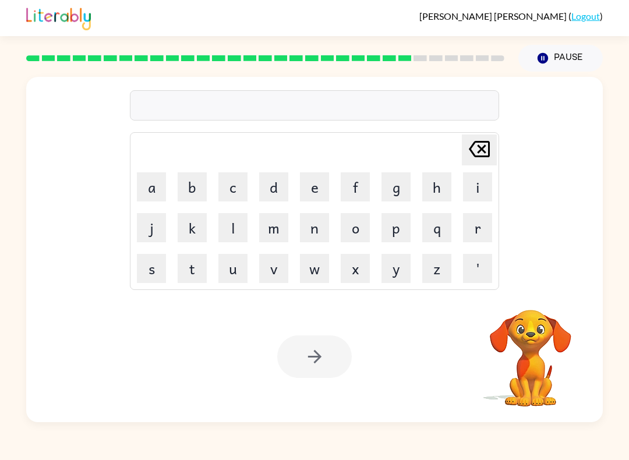
click at [190, 231] on button "k" at bounding box center [192, 227] width 29 height 29
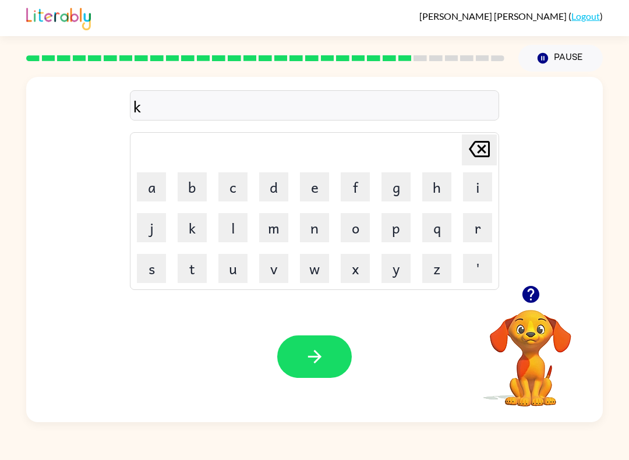
click at [483, 182] on button "i" at bounding box center [477, 186] width 29 height 29
click at [197, 274] on button "t" at bounding box center [192, 268] width 29 height 29
click at [318, 186] on button "e" at bounding box center [314, 186] width 29 height 29
click at [310, 232] on button "n" at bounding box center [314, 227] width 29 height 29
click at [321, 354] on icon "button" at bounding box center [314, 356] width 20 height 20
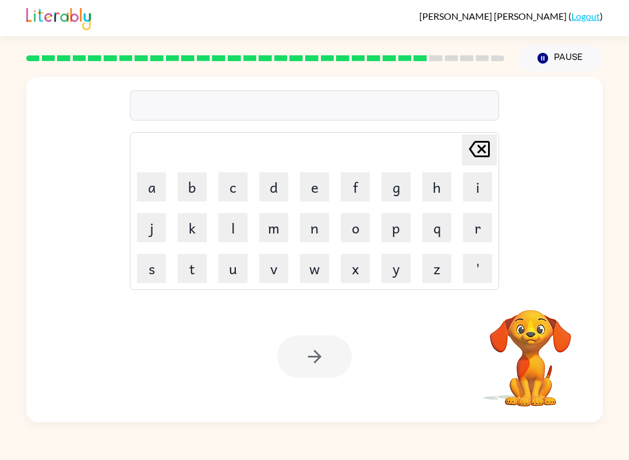
click at [268, 195] on button "d" at bounding box center [273, 186] width 29 height 29
click at [303, 197] on button "e" at bounding box center [314, 186] width 29 height 29
click at [390, 235] on button "p" at bounding box center [395, 227] width 29 height 29
click at [155, 189] on button "a" at bounding box center [151, 186] width 29 height 29
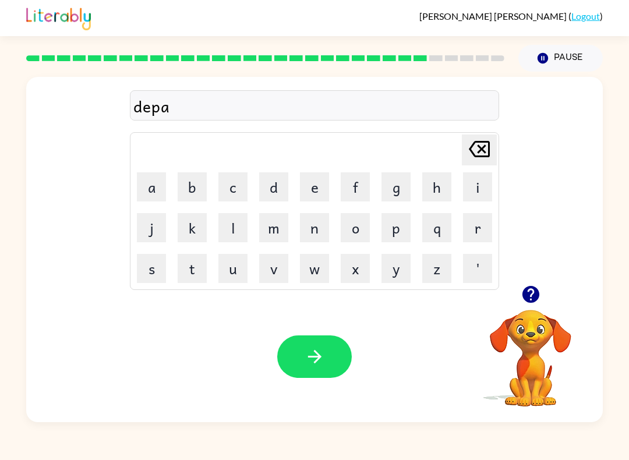
click at [472, 221] on button "r" at bounding box center [477, 227] width 29 height 29
click at [187, 268] on button "t" at bounding box center [192, 268] width 29 height 29
click at [282, 239] on button "m" at bounding box center [273, 227] width 29 height 29
click at [316, 189] on button "e" at bounding box center [314, 186] width 29 height 29
click at [304, 240] on button "n" at bounding box center [314, 227] width 29 height 29
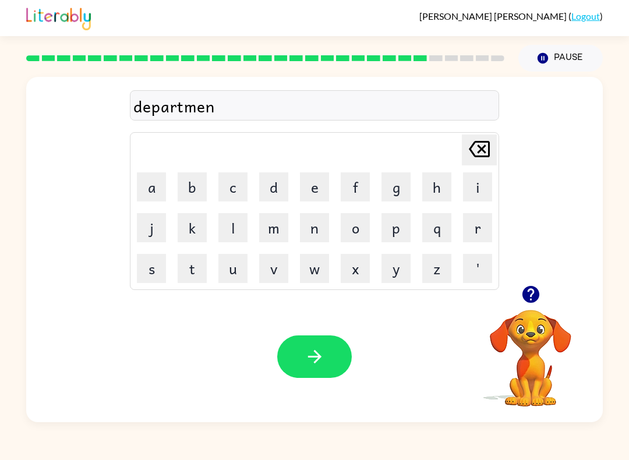
click at [199, 271] on button "t" at bounding box center [192, 268] width 29 height 29
click at [313, 349] on icon "button" at bounding box center [314, 356] width 20 height 20
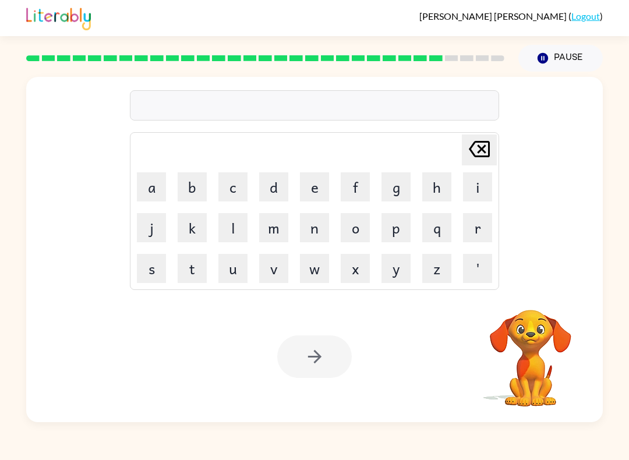
click at [155, 256] on button "s" at bounding box center [151, 268] width 29 height 29
click at [233, 227] on button "l" at bounding box center [232, 227] width 29 height 29
click at [476, 187] on button "i" at bounding box center [477, 186] width 29 height 29
click at [279, 190] on button "d" at bounding box center [273, 186] width 29 height 29
click at [310, 199] on button "e" at bounding box center [314, 186] width 29 height 29
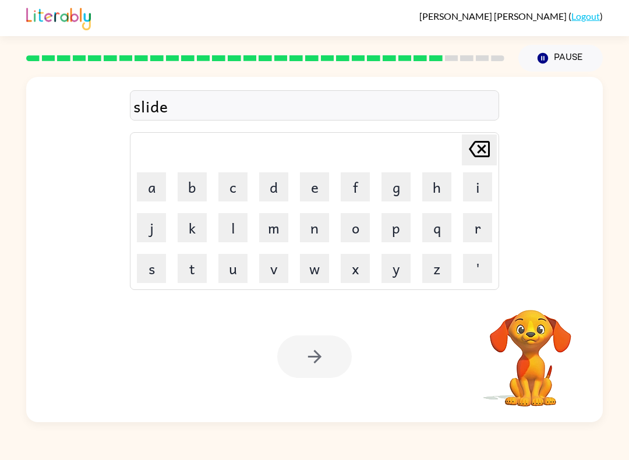
click at [327, 364] on div at bounding box center [314, 356] width 75 height 42
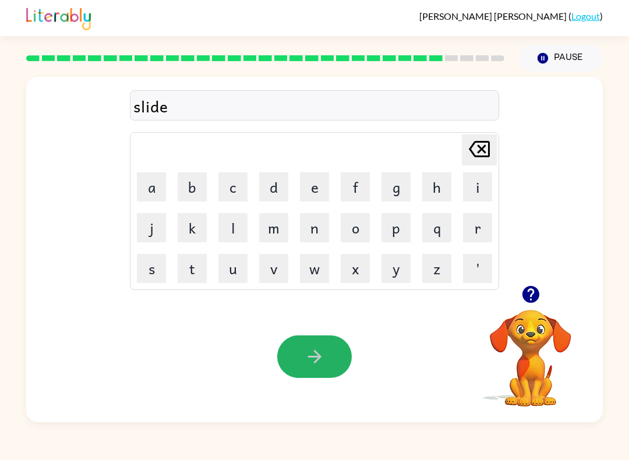
click at [335, 353] on button "button" at bounding box center [314, 356] width 75 height 42
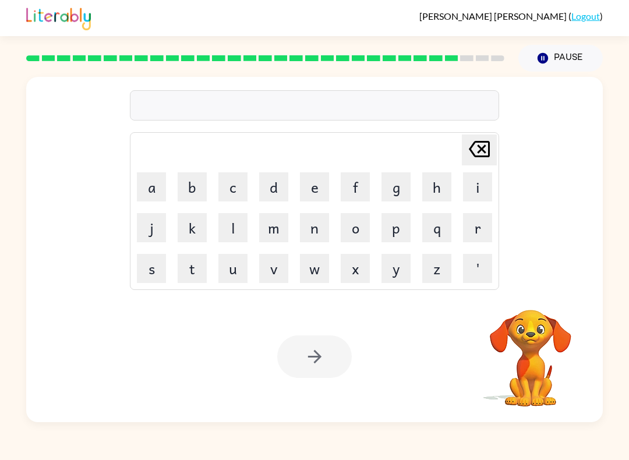
click at [468, 199] on button "i" at bounding box center [477, 186] width 29 height 29
click at [237, 265] on button "u" at bounding box center [232, 268] width 29 height 29
click at [311, 242] on button "n" at bounding box center [314, 227] width 29 height 29
click at [473, 195] on button "i" at bounding box center [477, 186] width 29 height 29
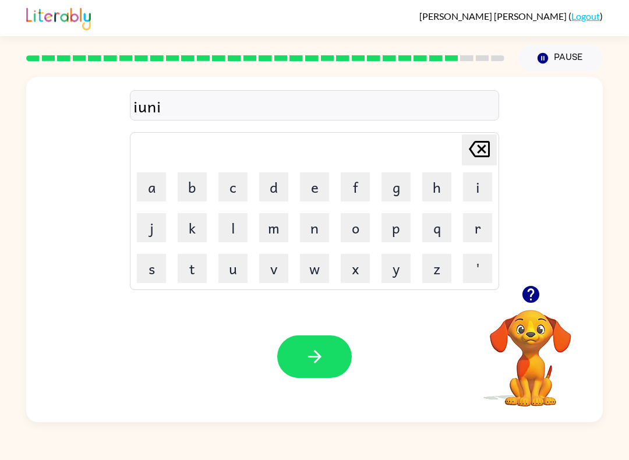
click at [275, 271] on button "v" at bounding box center [273, 268] width 29 height 29
click at [323, 190] on button "e" at bounding box center [314, 186] width 29 height 29
click at [474, 231] on button "r" at bounding box center [477, 227] width 29 height 29
click at [154, 264] on button "s" at bounding box center [151, 268] width 29 height 29
click at [321, 186] on button "e" at bounding box center [314, 186] width 29 height 29
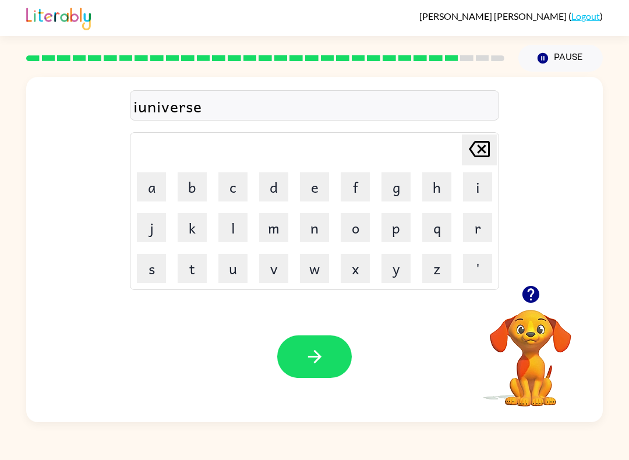
click at [241, 227] on button "l" at bounding box center [232, 227] width 29 height 29
click at [339, 353] on button "button" at bounding box center [314, 356] width 75 height 42
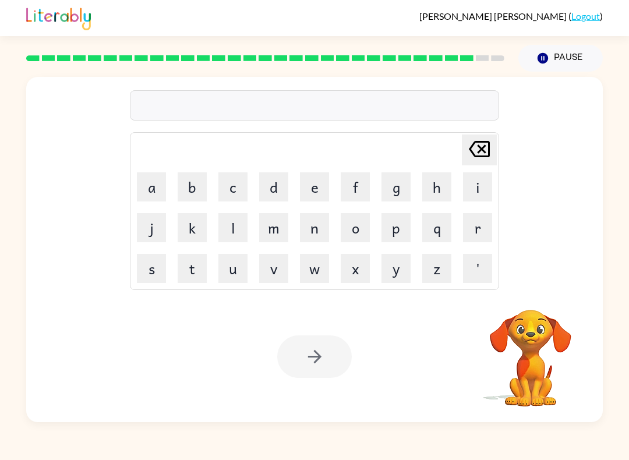
click at [159, 261] on button "s" at bounding box center [151, 268] width 29 height 29
click at [465, 195] on button "i" at bounding box center [477, 186] width 29 height 29
click at [235, 235] on button "l" at bounding box center [232, 227] width 29 height 29
click at [272, 265] on button "v" at bounding box center [273, 268] width 29 height 29
click at [325, 189] on button "e" at bounding box center [314, 186] width 29 height 29
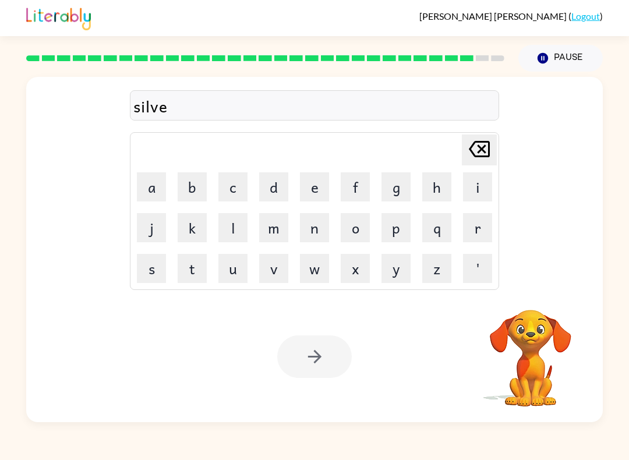
click at [466, 218] on button "r" at bounding box center [477, 227] width 29 height 29
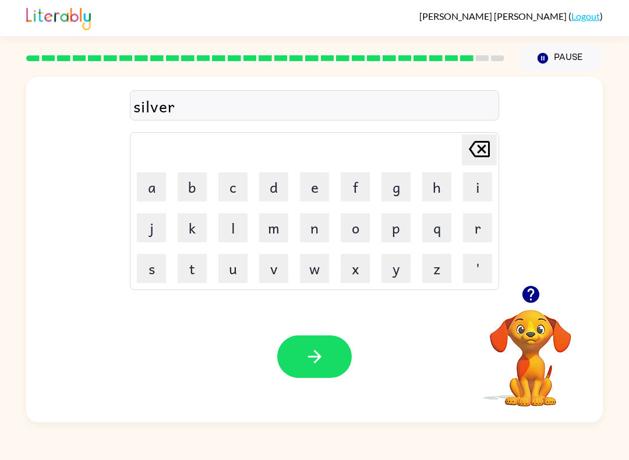
click at [324, 353] on icon "button" at bounding box center [314, 356] width 20 height 20
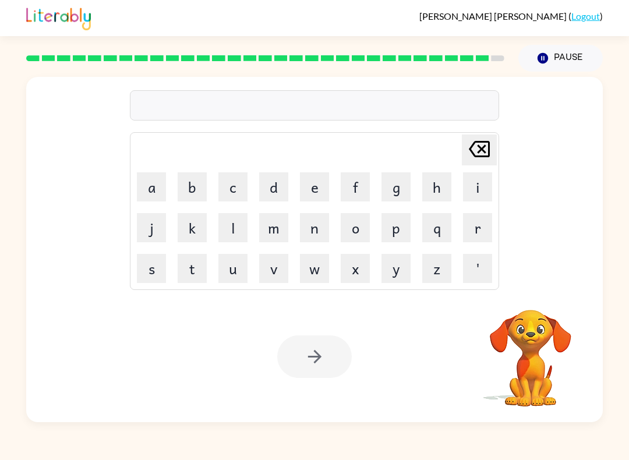
click at [320, 182] on button "e" at bounding box center [314, 186] width 29 height 29
click at [306, 233] on button "n" at bounding box center [314, 227] width 29 height 29
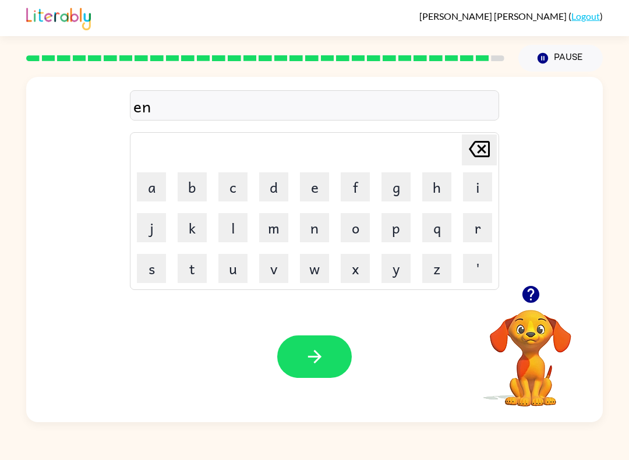
click at [236, 185] on button "c" at bounding box center [232, 186] width 29 height 29
click at [157, 184] on button "a" at bounding box center [151, 186] width 29 height 29
click at [314, 227] on button "n" at bounding box center [314, 227] width 29 height 29
click at [189, 268] on button "t" at bounding box center [192, 268] width 29 height 29
click at [227, 265] on button "u" at bounding box center [232, 268] width 29 height 29
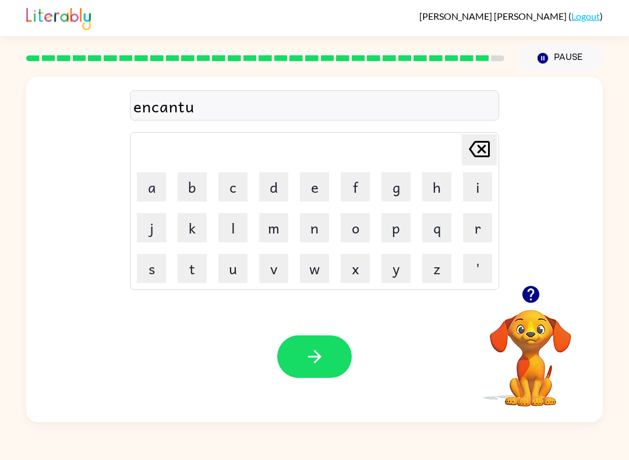
click at [473, 232] on button "r" at bounding box center [477, 227] width 29 height 29
click at [313, 193] on button "e" at bounding box center [314, 186] width 29 height 29
click at [320, 342] on button "button" at bounding box center [314, 356] width 75 height 42
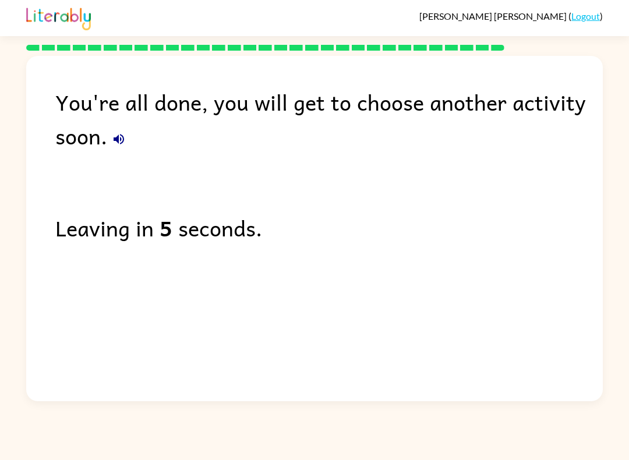
click at [304, 372] on div "You're all done, you will get to choose another activity soon. Leaving in 5 sec…" at bounding box center [314, 225] width 576 height 339
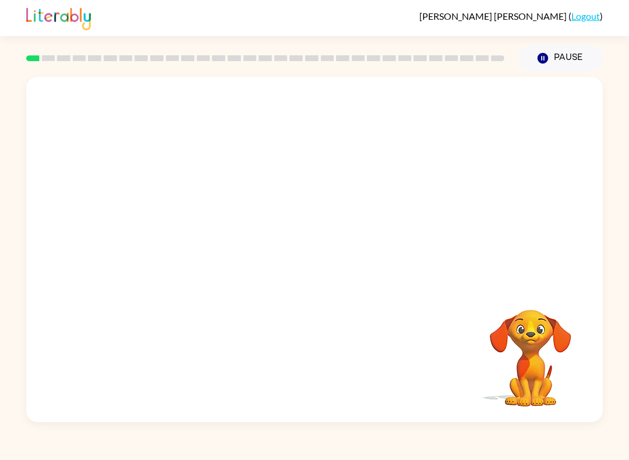
click at [180, 225] on video "Your browser must support playing .mp4 files to use Literably. Please try using…" at bounding box center [314, 181] width 576 height 208
click at [171, 214] on video "Your browser must support playing .mp4 files to use Literably. Please try using…" at bounding box center [314, 181] width 576 height 208
click at [310, 266] on button "button" at bounding box center [314, 255] width 75 height 42
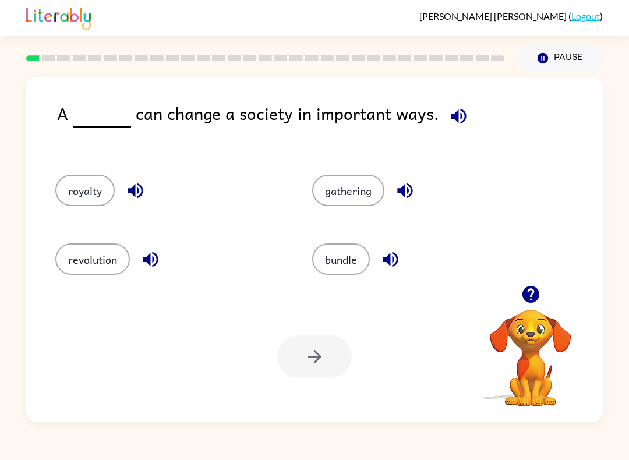
click at [83, 256] on button "revolution" at bounding box center [92, 258] width 75 height 31
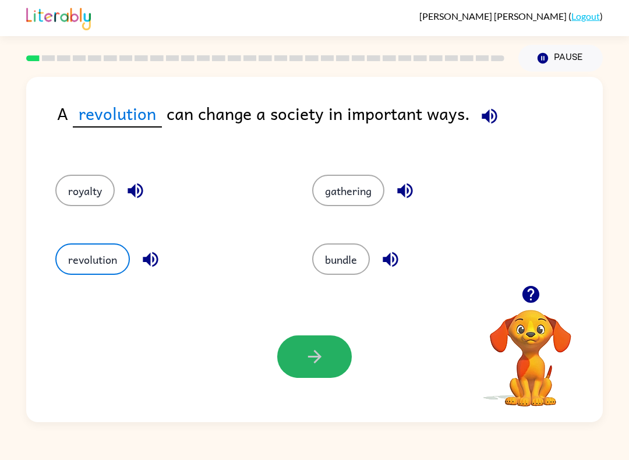
click at [333, 368] on button "button" at bounding box center [314, 356] width 75 height 42
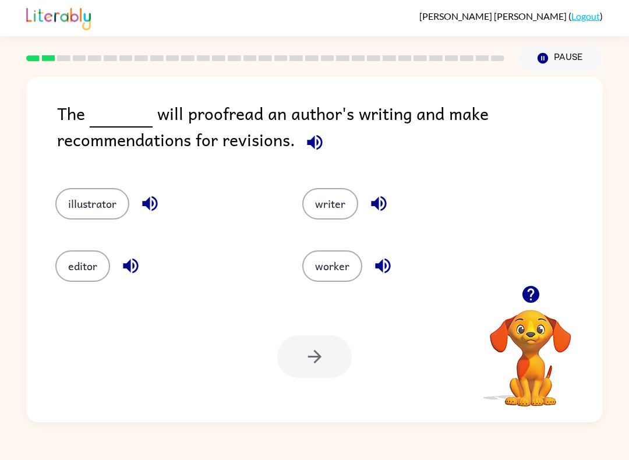
click at [342, 210] on button "writer" at bounding box center [330, 203] width 56 height 31
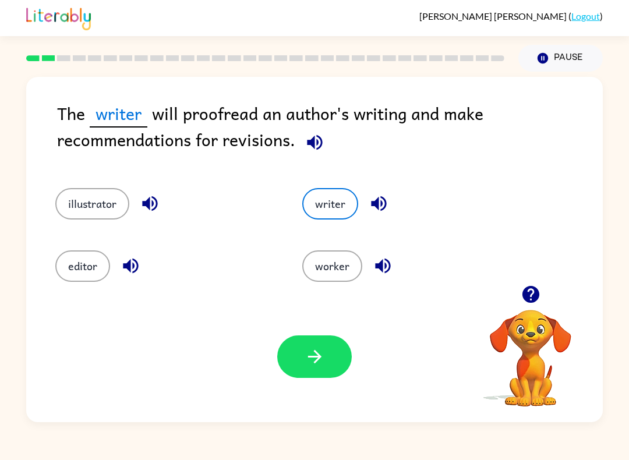
click at [328, 376] on button "button" at bounding box center [314, 356] width 75 height 42
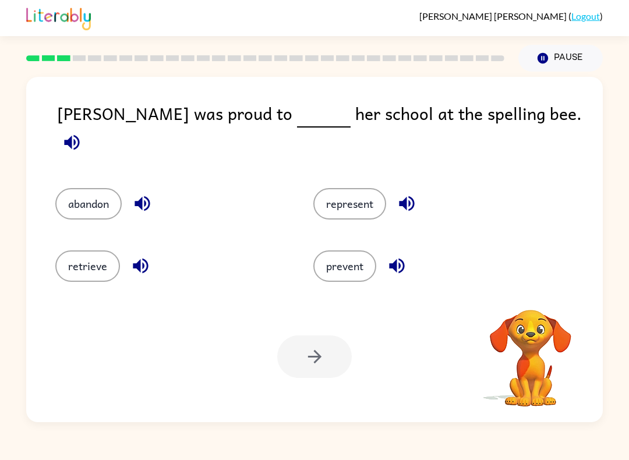
click at [361, 194] on button "represent" at bounding box center [349, 203] width 73 height 31
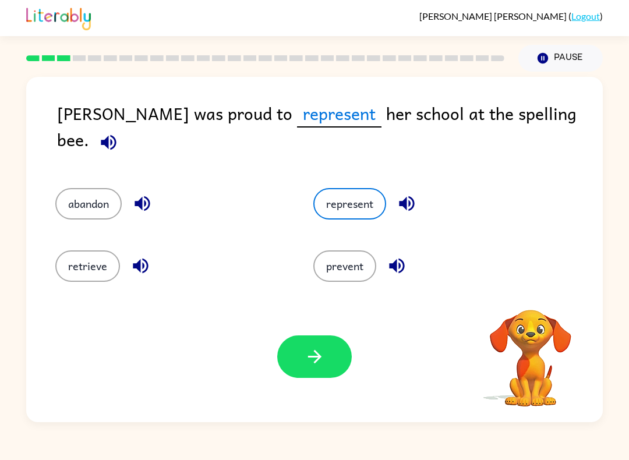
click at [329, 364] on button "button" at bounding box center [314, 356] width 75 height 42
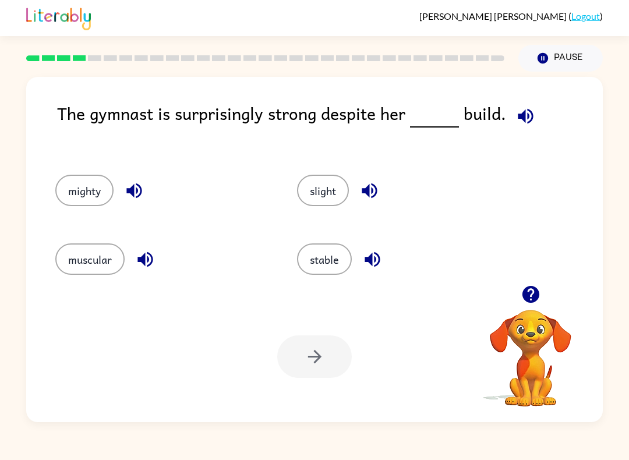
click at [90, 259] on button "muscular" at bounding box center [89, 258] width 69 height 31
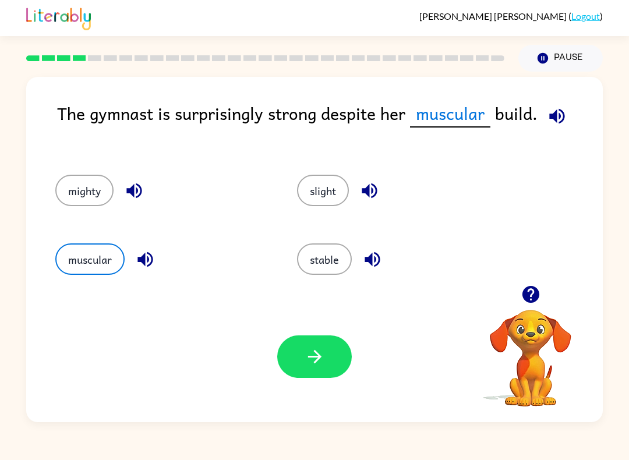
click at [309, 377] on button "button" at bounding box center [314, 356] width 75 height 42
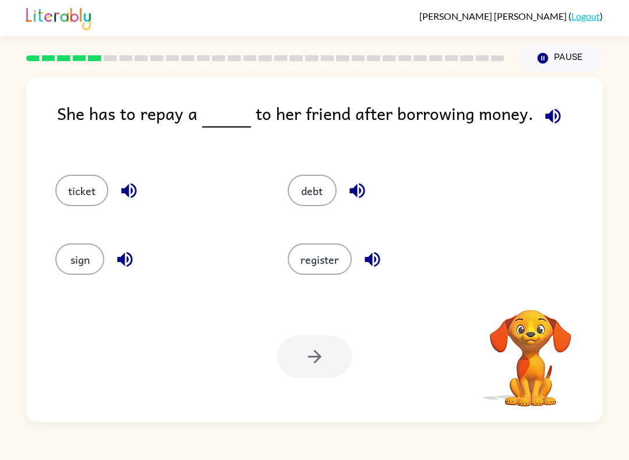
click at [70, 199] on button "ticket" at bounding box center [81, 190] width 53 height 31
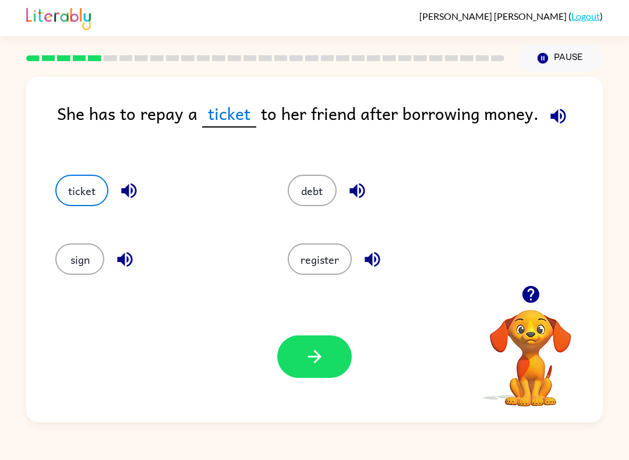
click at [341, 368] on button "button" at bounding box center [314, 356] width 75 height 42
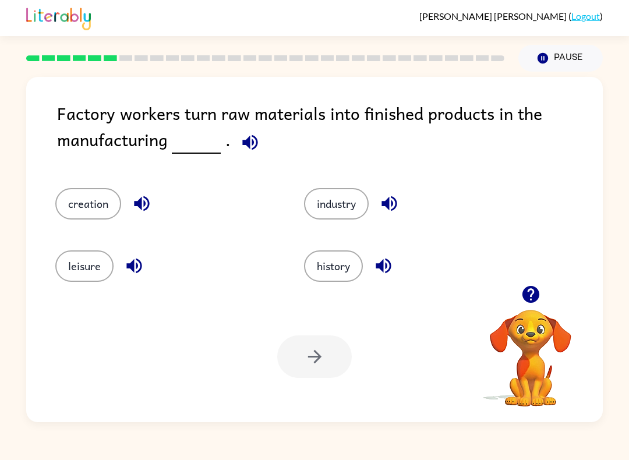
click at [69, 203] on button "creation" at bounding box center [88, 203] width 66 height 31
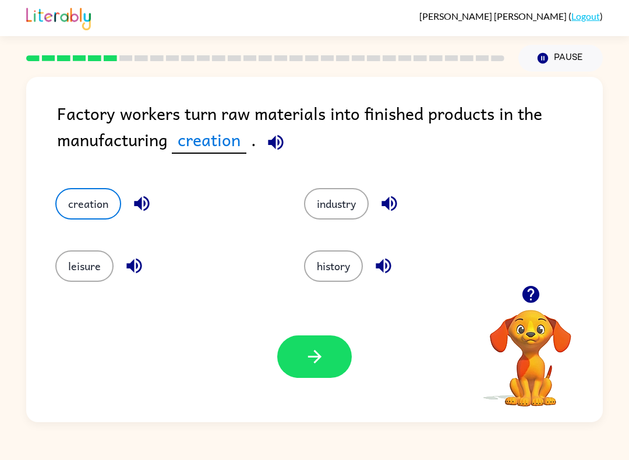
click at [331, 371] on button "button" at bounding box center [314, 356] width 75 height 42
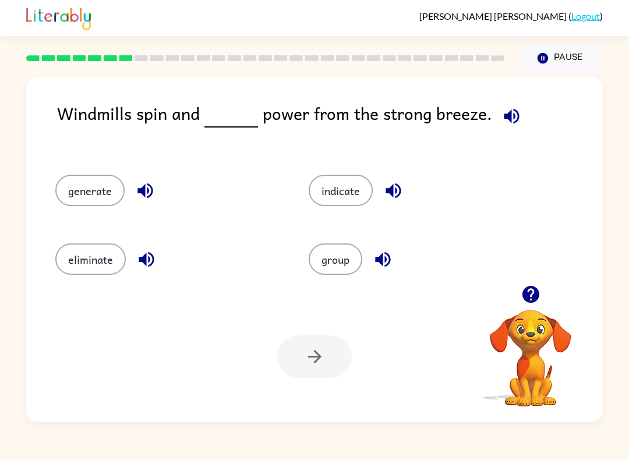
click at [77, 184] on button "generate" at bounding box center [89, 190] width 69 height 31
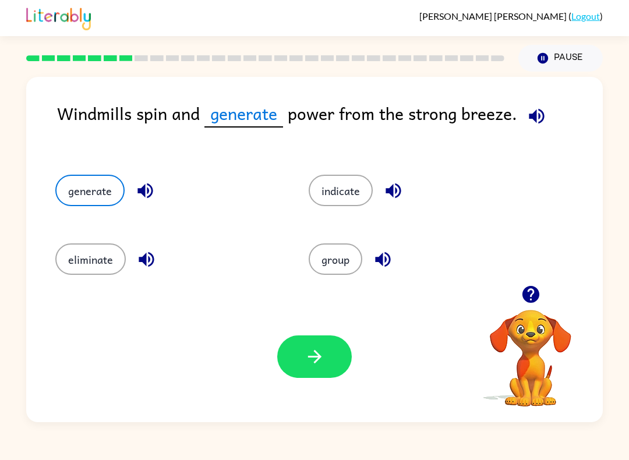
click at [334, 361] on button "button" at bounding box center [314, 356] width 75 height 42
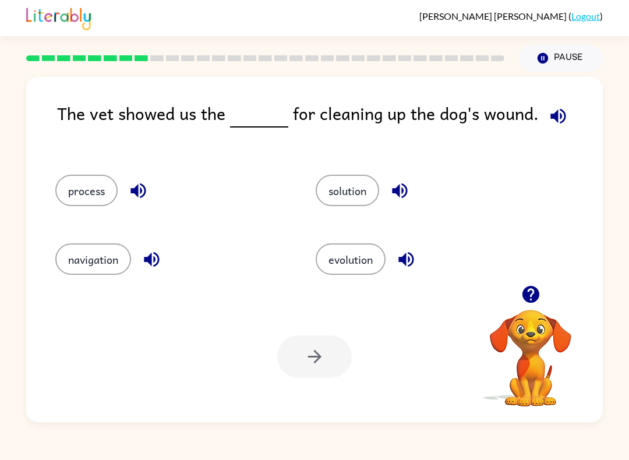
click at [363, 193] on button "solution" at bounding box center [347, 190] width 63 height 31
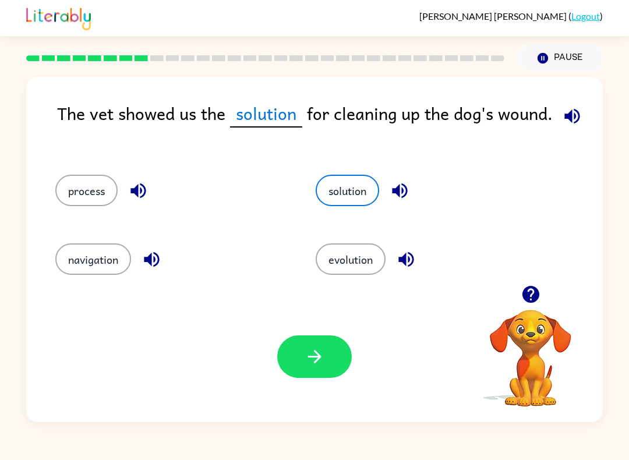
click at [325, 378] on button "button" at bounding box center [314, 356] width 75 height 42
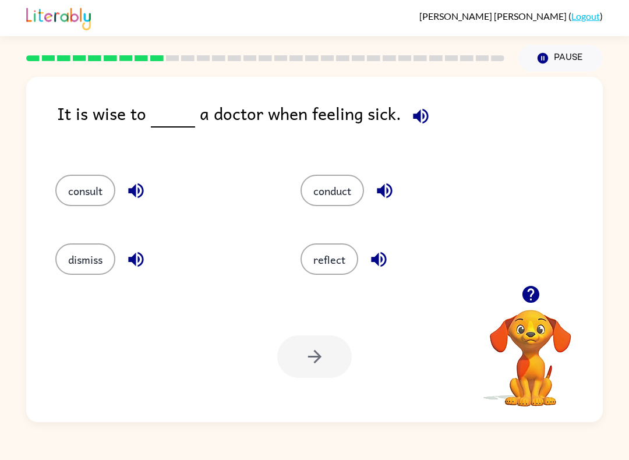
click at [73, 185] on button "consult" at bounding box center [85, 190] width 60 height 31
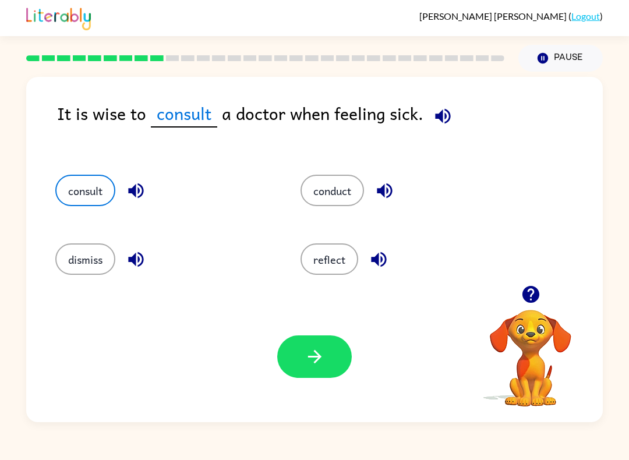
click at [330, 359] on button "button" at bounding box center [314, 356] width 75 height 42
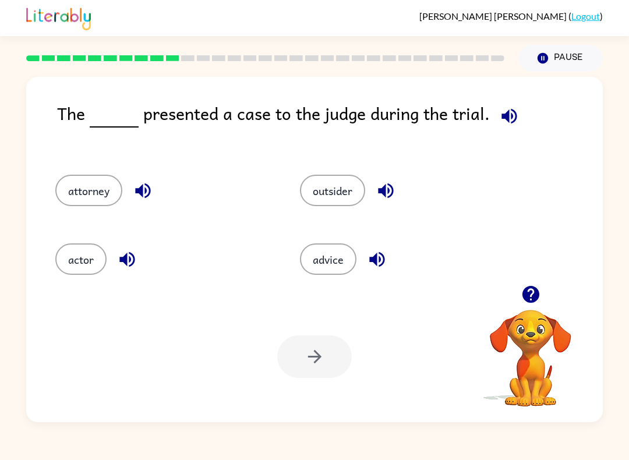
click at [72, 256] on button "actor" at bounding box center [80, 258] width 51 height 31
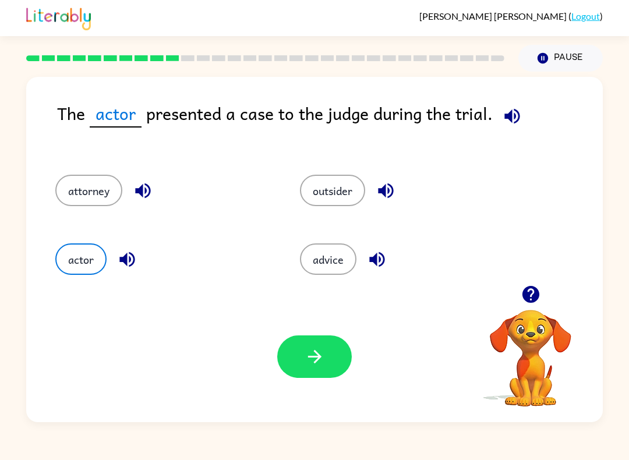
click at [315, 368] on button "button" at bounding box center [314, 356] width 75 height 42
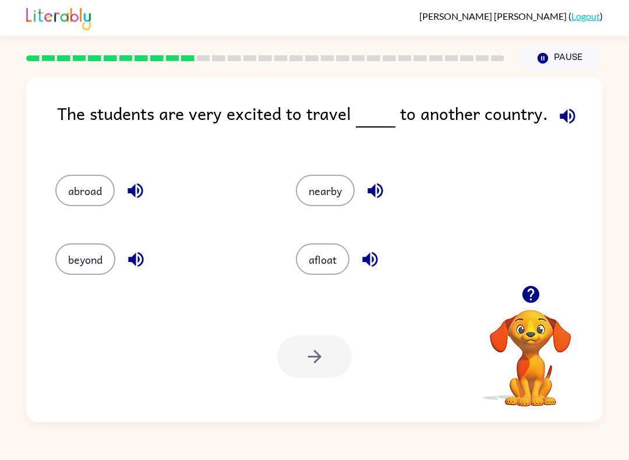
click at [333, 183] on button "nearby" at bounding box center [325, 190] width 59 height 31
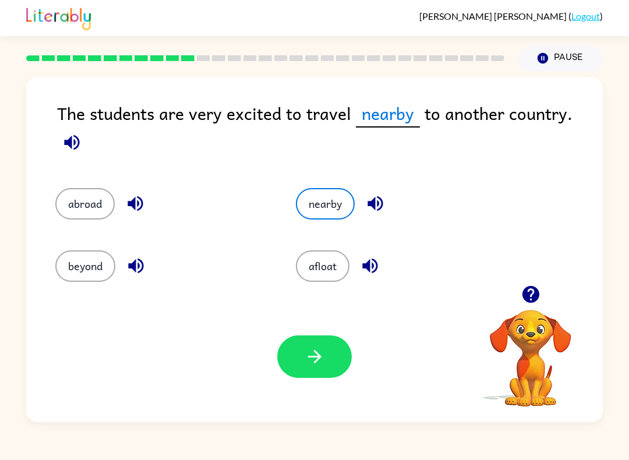
click at [316, 353] on icon "button" at bounding box center [313, 356] width 13 height 13
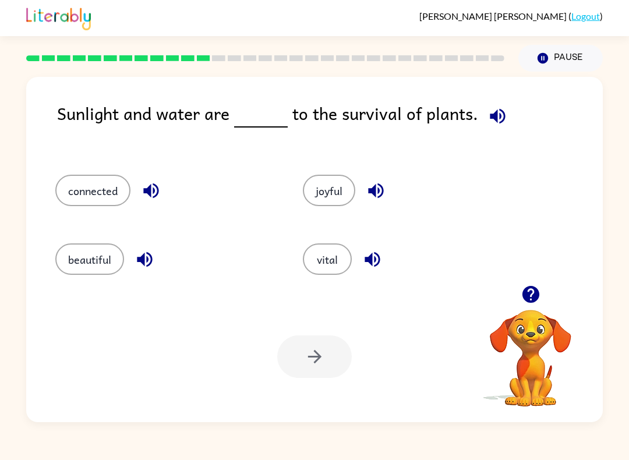
click at [79, 183] on button "connected" at bounding box center [92, 190] width 75 height 31
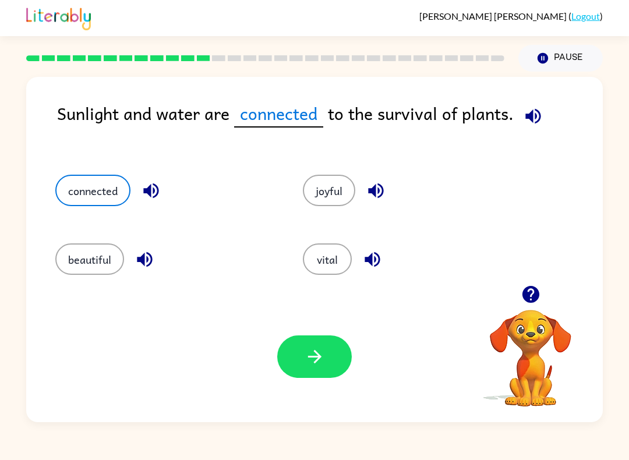
click at [320, 353] on icon "button" at bounding box center [314, 356] width 20 height 20
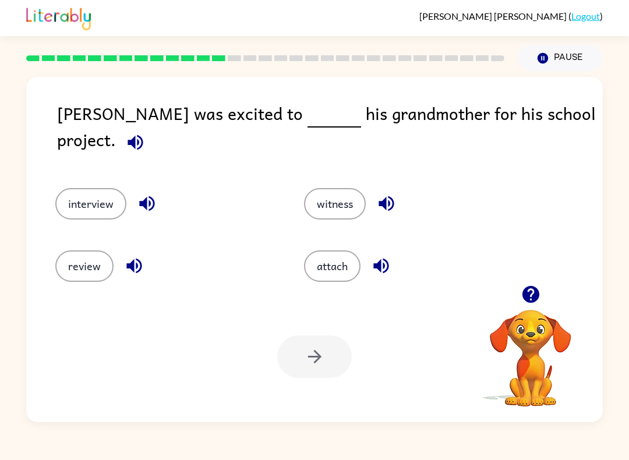
click at [81, 188] on button "interview" at bounding box center [90, 203] width 71 height 31
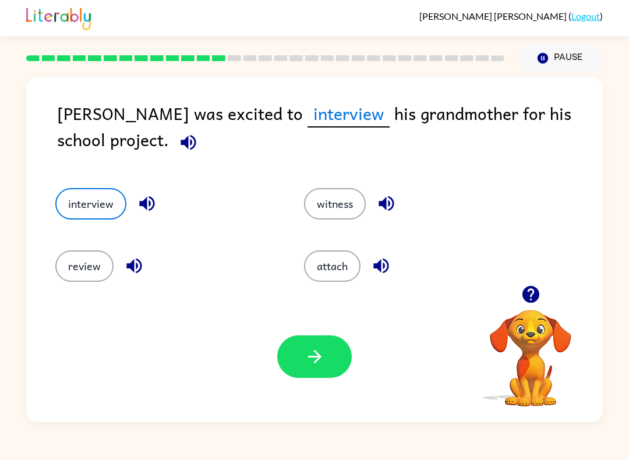
click at [327, 370] on button "button" at bounding box center [314, 356] width 75 height 42
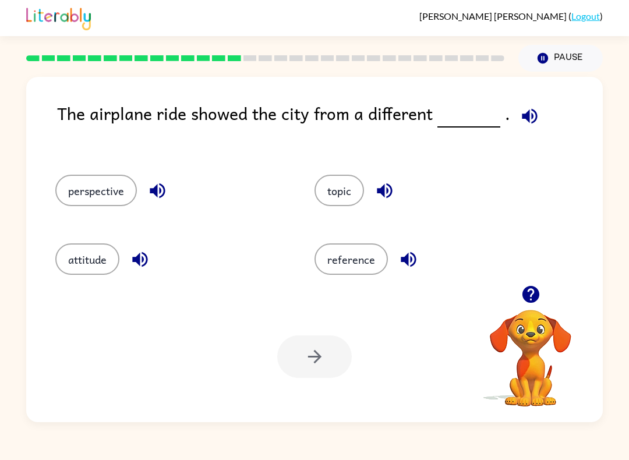
click at [80, 192] on button "perspective" at bounding box center [95, 190] width 81 height 31
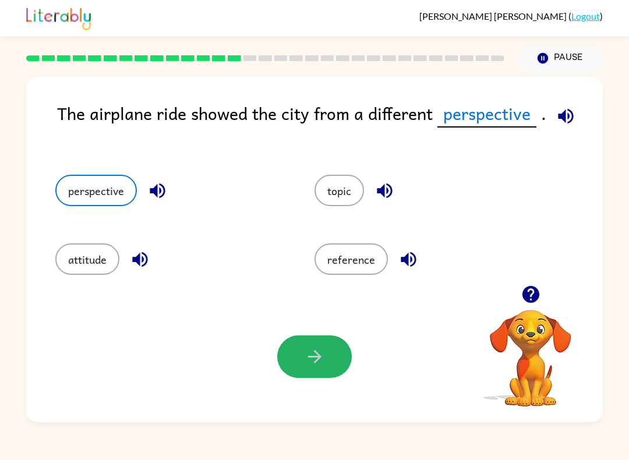
click at [323, 371] on button "button" at bounding box center [314, 356] width 75 height 42
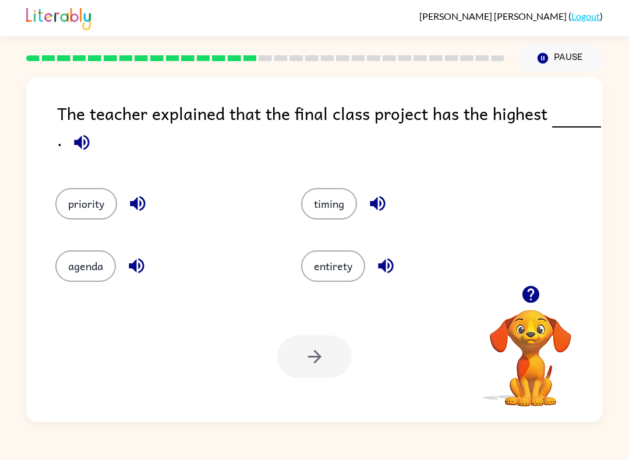
click at [74, 203] on button "priority" at bounding box center [86, 203] width 62 height 31
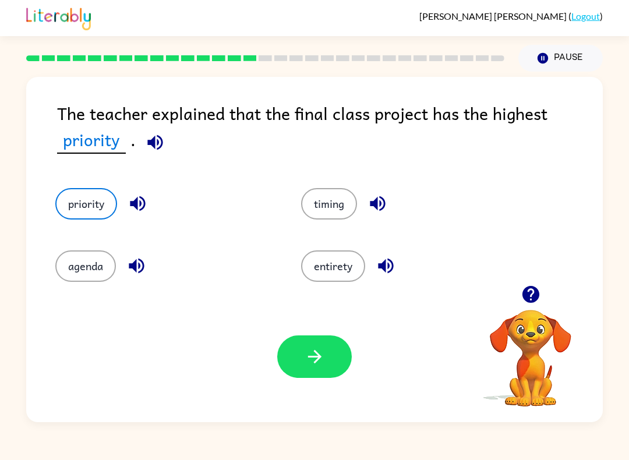
click at [325, 356] on button "button" at bounding box center [314, 356] width 75 height 42
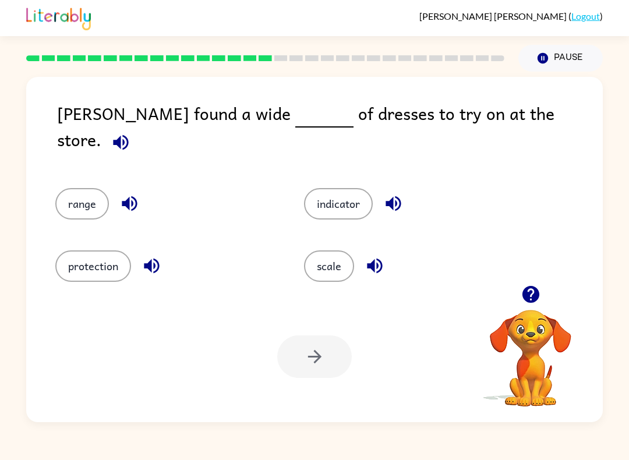
click at [87, 190] on button "range" at bounding box center [82, 203] width 54 height 31
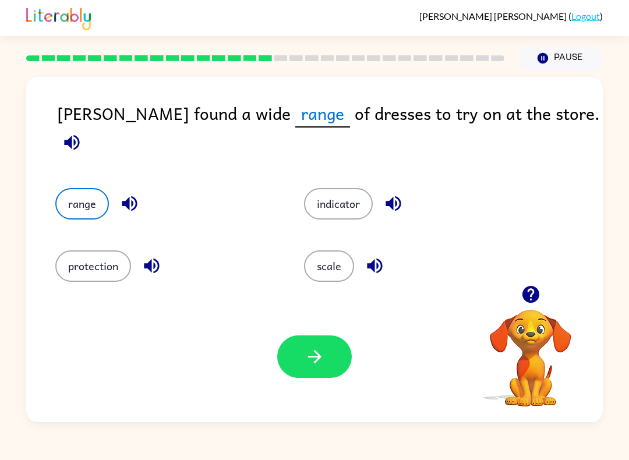
click at [327, 361] on button "button" at bounding box center [314, 356] width 75 height 42
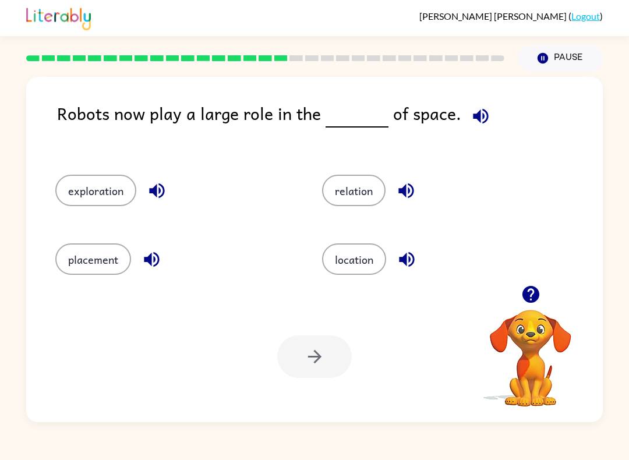
click at [379, 270] on button "location" at bounding box center [354, 258] width 64 height 31
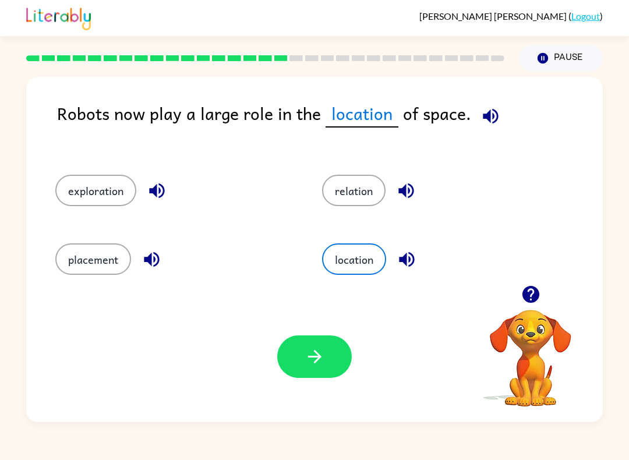
click at [331, 375] on button "button" at bounding box center [314, 356] width 75 height 42
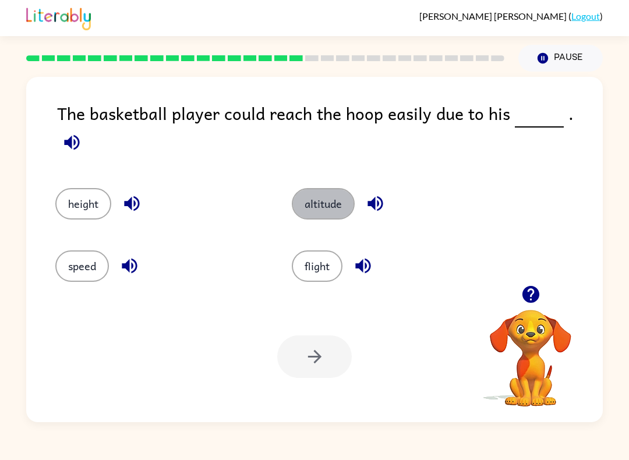
click at [328, 201] on button "altitude" at bounding box center [323, 203] width 63 height 31
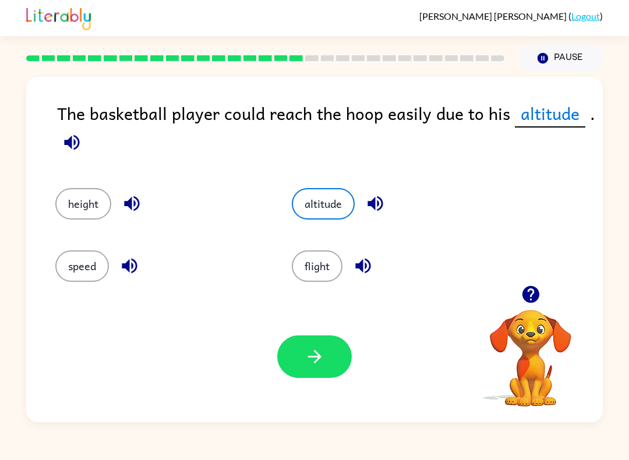
click at [330, 360] on button "button" at bounding box center [314, 356] width 75 height 42
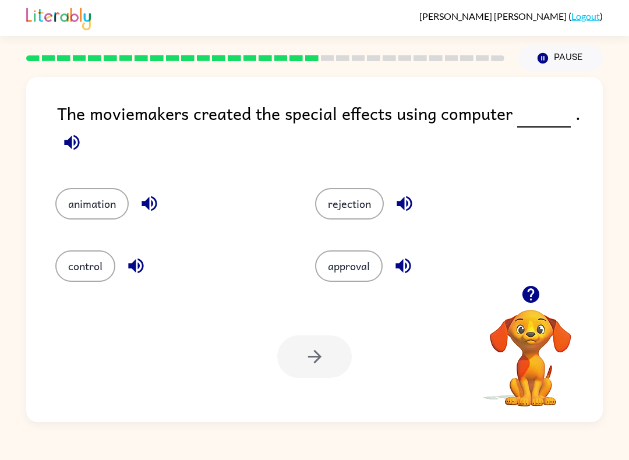
click at [77, 199] on button "animation" at bounding box center [91, 203] width 73 height 31
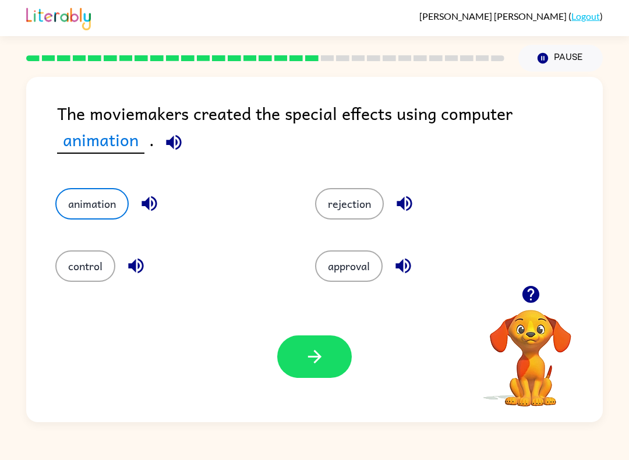
click at [342, 362] on button "button" at bounding box center [314, 356] width 75 height 42
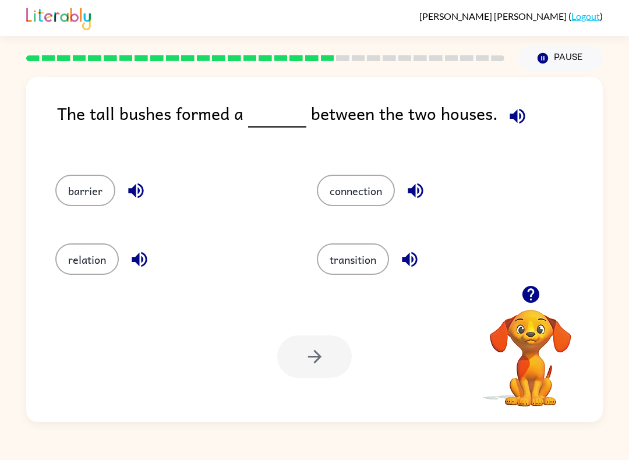
click at [360, 200] on button "connection" at bounding box center [356, 190] width 78 height 31
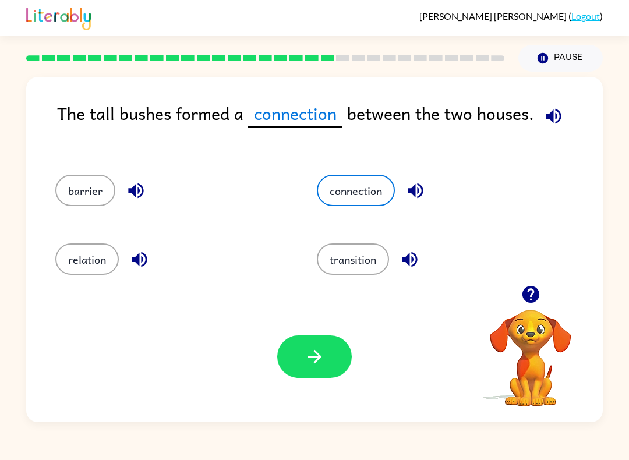
click at [331, 371] on button "button" at bounding box center [314, 356] width 75 height 42
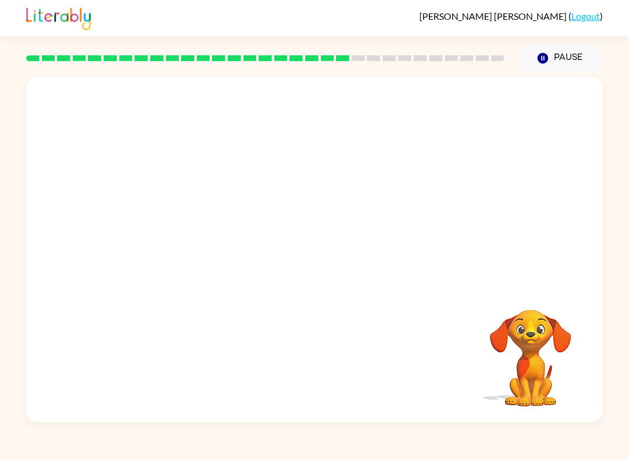
click at [200, 244] on video "Your browser must support playing .mp4 files to use Literably. Please try using…" at bounding box center [314, 181] width 576 height 208
click at [288, 274] on button "button" at bounding box center [314, 255] width 75 height 42
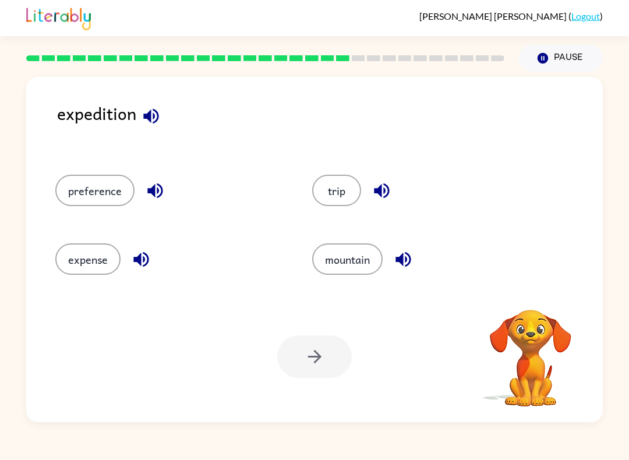
click at [339, 257] on button "mountain" at bounding box center [347, 258] width 70 height 31
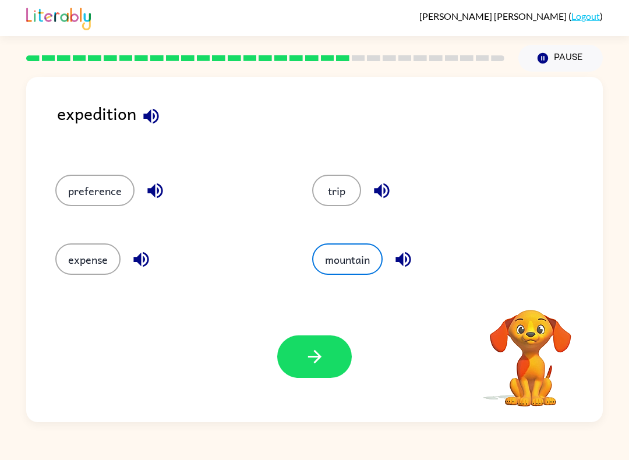
click at [359, 252] on button "mountain" at bounding box center [347, 258] width 70 height 31
click at [335, 195] on button "trip" at bounding box center [336, 190] width 49 height 31
click at [318, 357] on icon "button" at bounding box center [313, 356] width 13 height 13
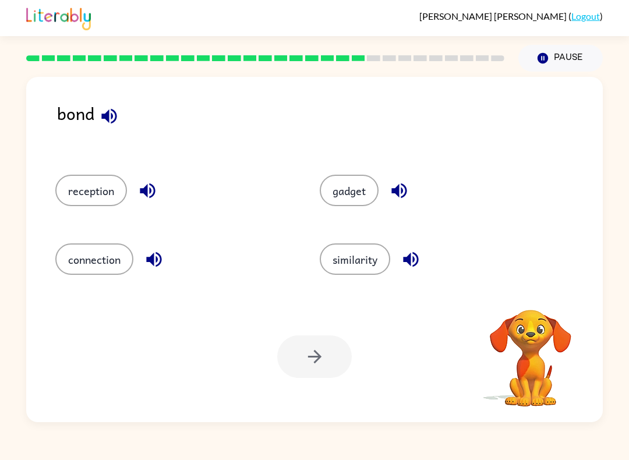
click at [356, 206] on button "gadget" at bounding box center [349, 190] width 59 height 31
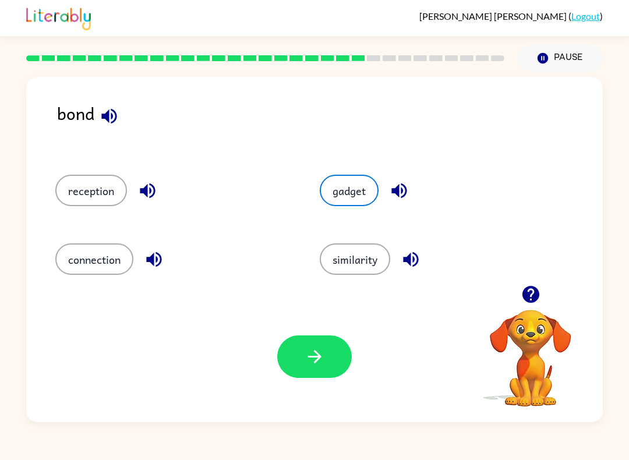
click at [341, 372] on button "button" at bounding box center [314, 356] width 75 height 42
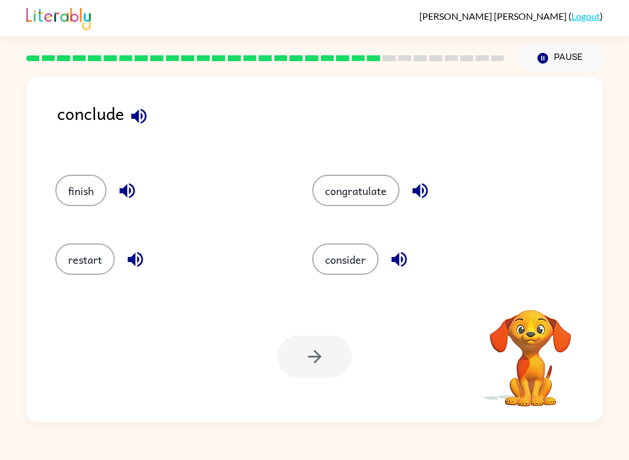
click at [353, 257] on button "consider" at bounding box center [345, 258] width 66 height 31
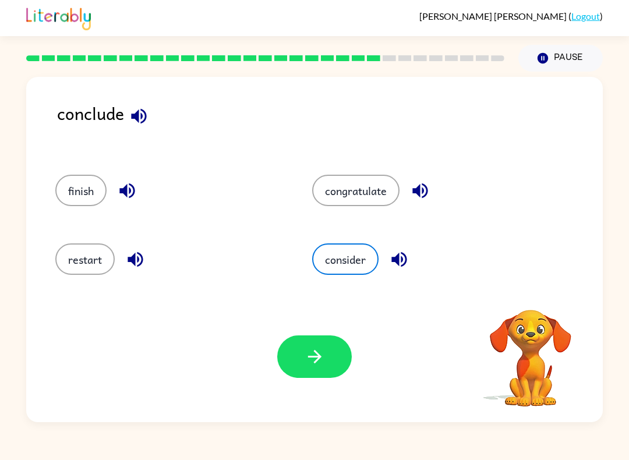
click at [338, 339] on button "button" at bounding box center [314, 356] width 75 height 42
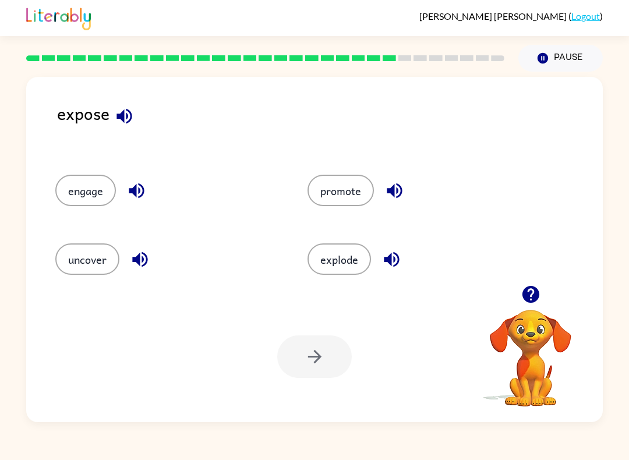
click at [99, 261] on button "uncover" at bounding box center [87, 258] width 64 height 31
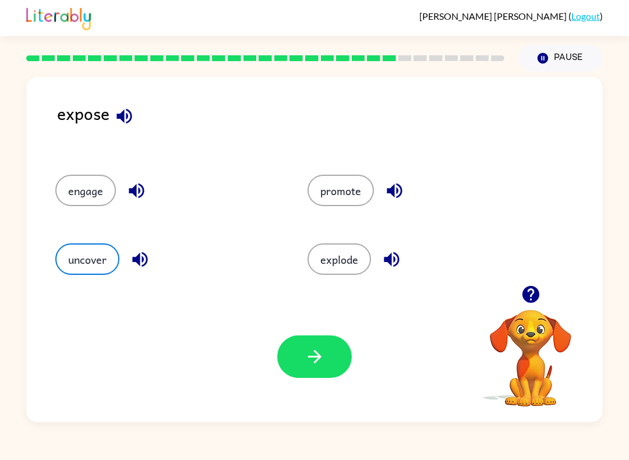
click at [331, 362] on button "button" at bounding box center [314, 356] width 75 height 42
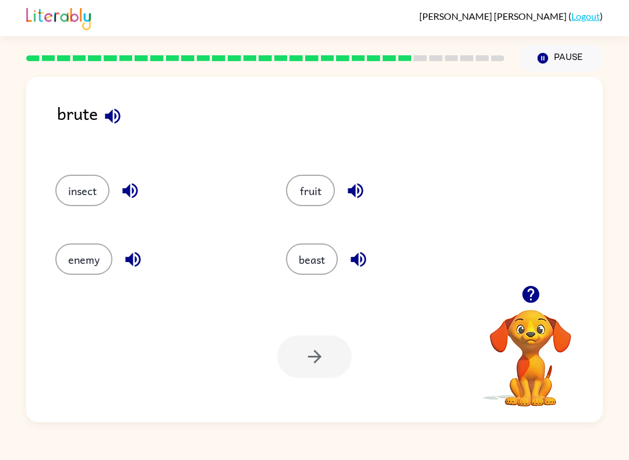
click at [315, 371] on div at bounding box center [314, 356] width 75 height 42
click at [320, 259] on button "beast" at bounding box center [312, 258] width 52 height 31
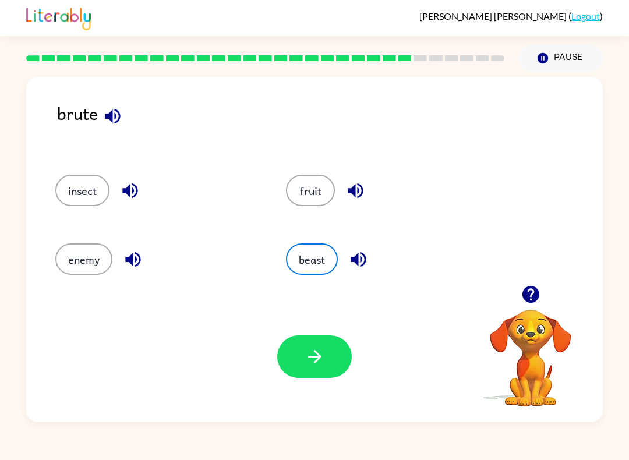
click at [317, 357] on icon "button" at bounding box center [313, 356] width 13 height 13
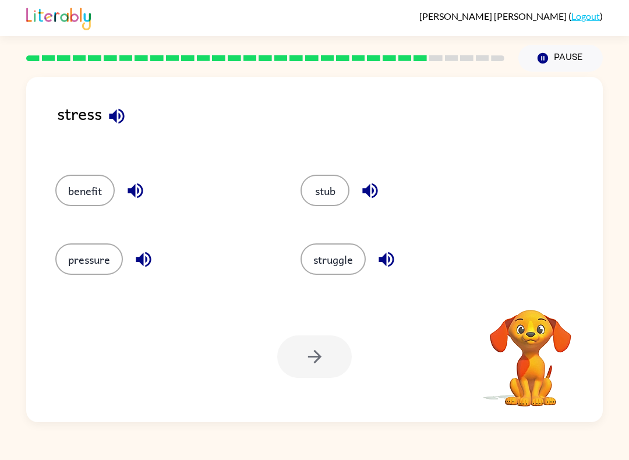
click at [94, 269] on button "pressure" at bounding box center [89, 258] width 68 height 31
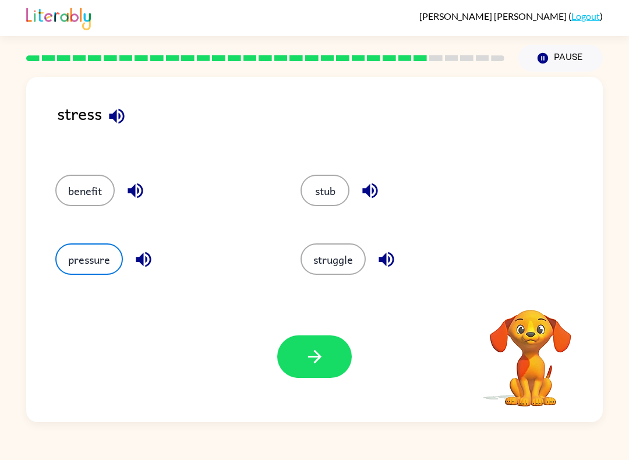
click at [327, 355] on button "button" at bounding box center [314, 356] width 75 height 42
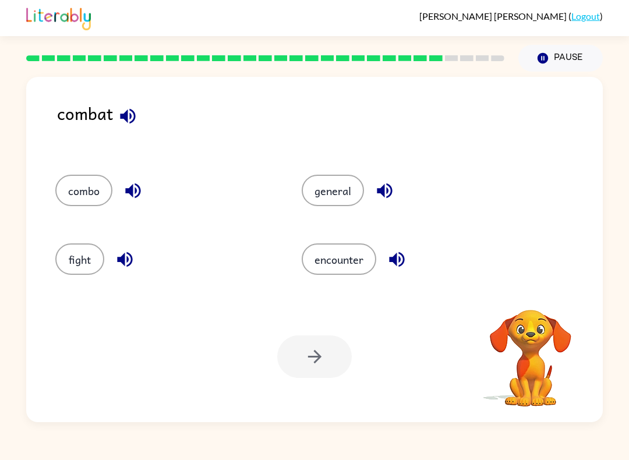
click at [356, 260] on button "encounter" at bounding box center [339, 258] width 75 height 31
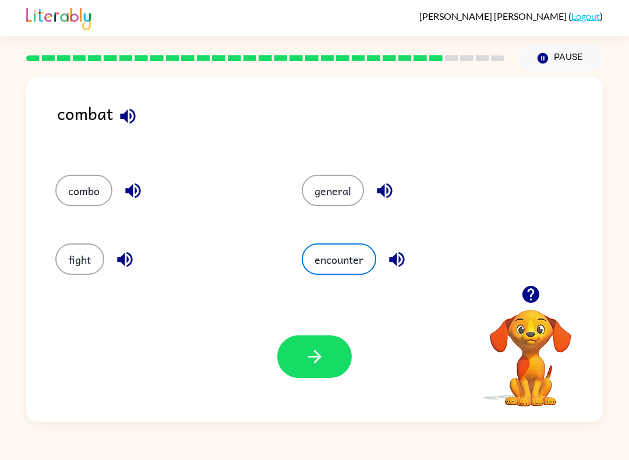
click at [313, 345] on button "button" at bounding box center [314, 356] width 75 height 42
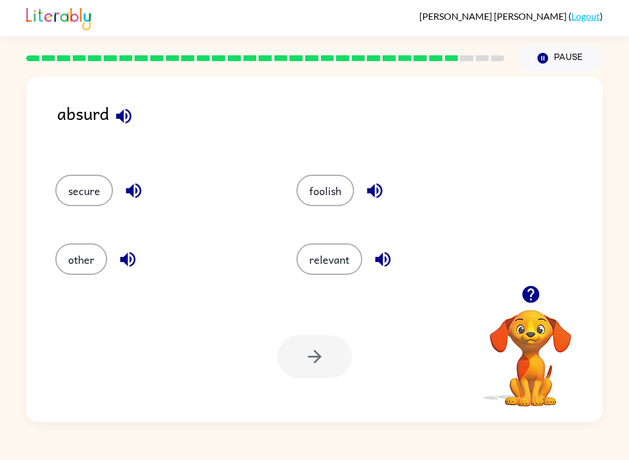
click at [332, 197] on button "foolish" at bounding box center [325, 190] width 58 height 31
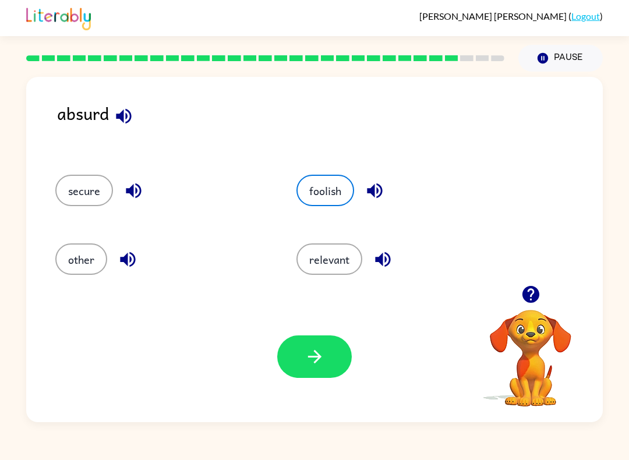
click at [314, 358] on icon "button" at bounding box center [314, 356] width 20 height 20
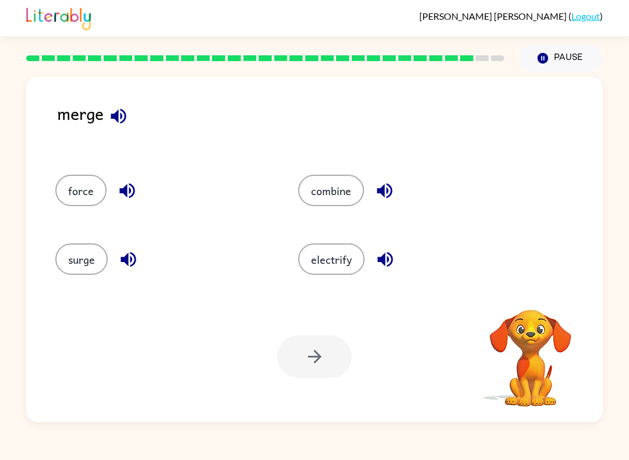
click at [348, 194] on button "combine" at bounding box center [331, 190] width 66 height 31
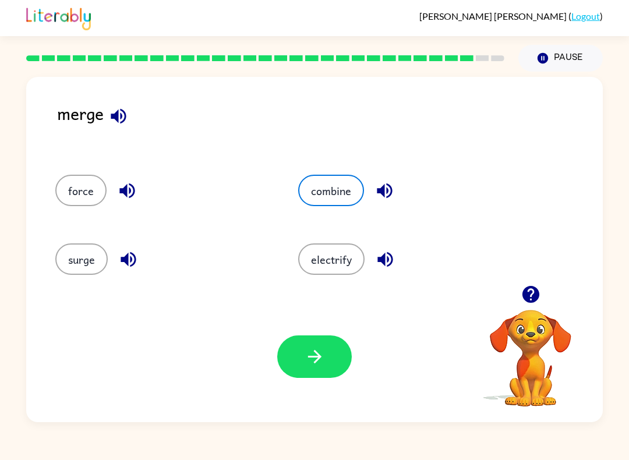
click at [76, 248] on button "surge" at bounding box center [81, 258] width 52 height 31
click at [325, 360] on button "button" at bounding box center [314, 356] width 75 height 42
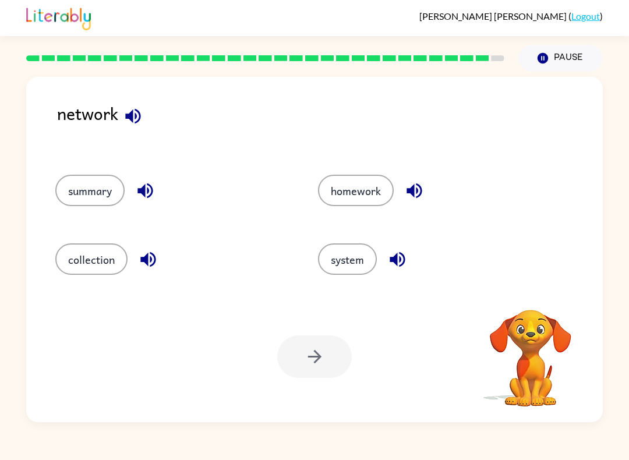
click at [353, 257] on button "system" at bounding box center [347, 258] width 59 height 31
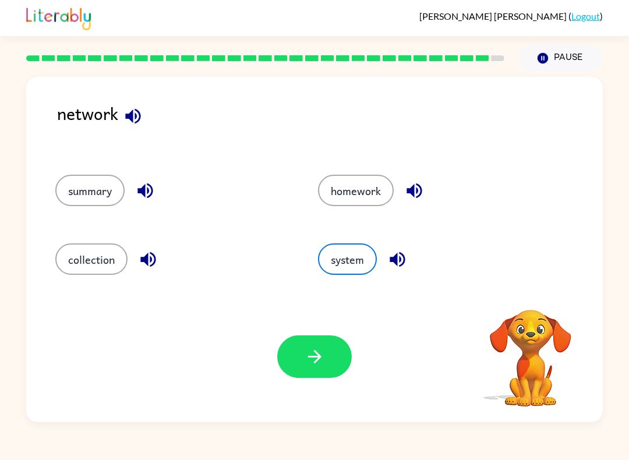
click at [312, 354] on icon "button" at bounding box center [314, 356] width 20 height 20
